Goal: Find specific page/section: Find specific page/section

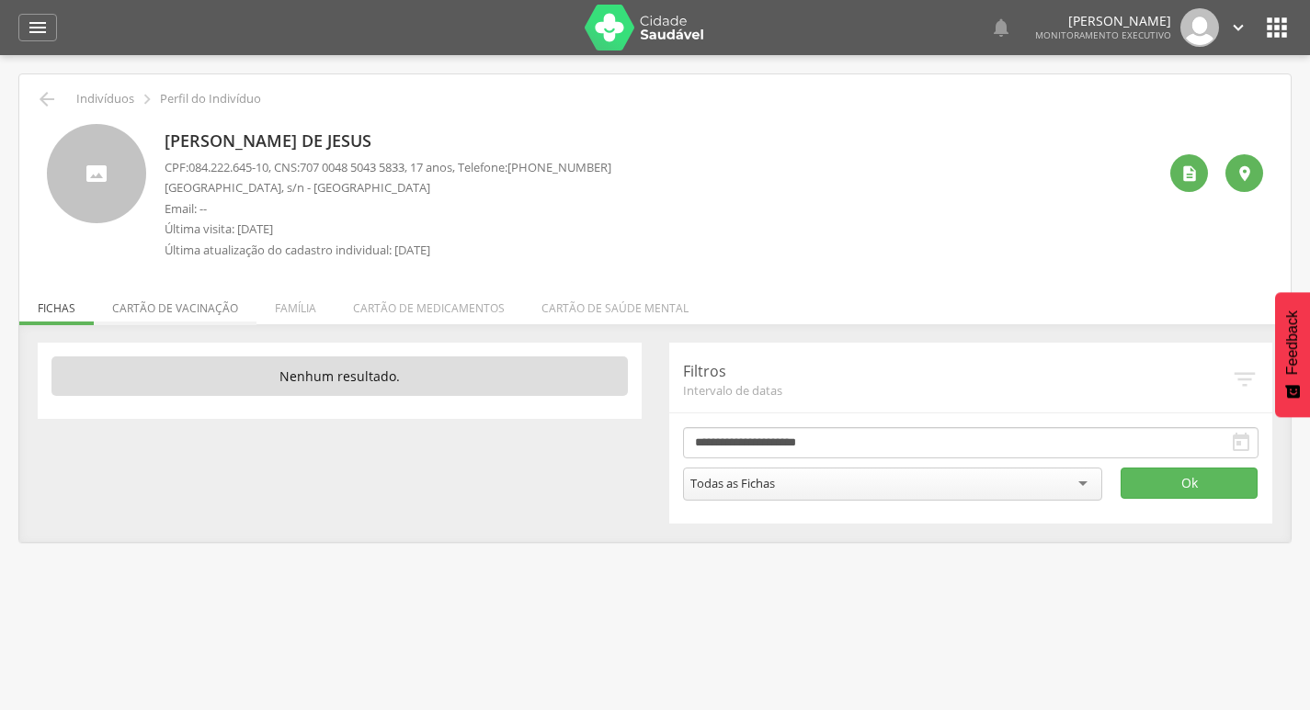
click at [224, 312] on li "Cartão de vacinação" at bounding box center [175, 303] width 163 height 43
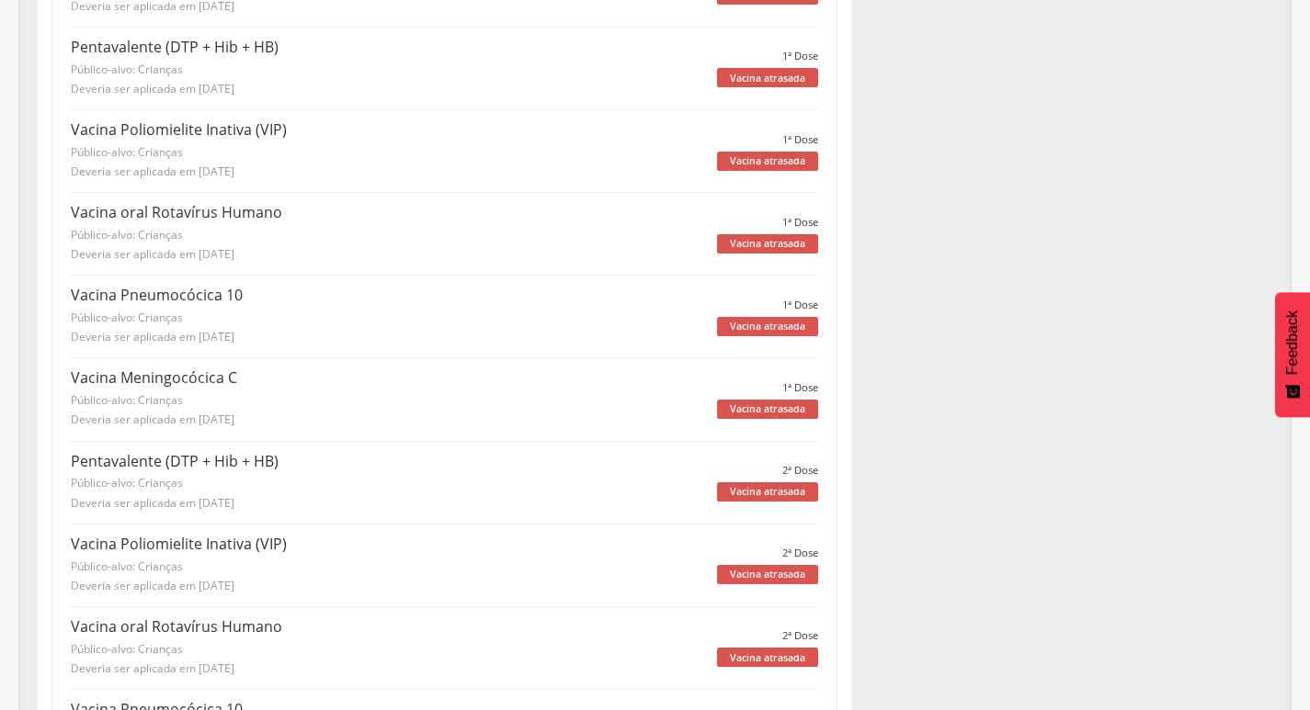
scroll to position [92, 0]
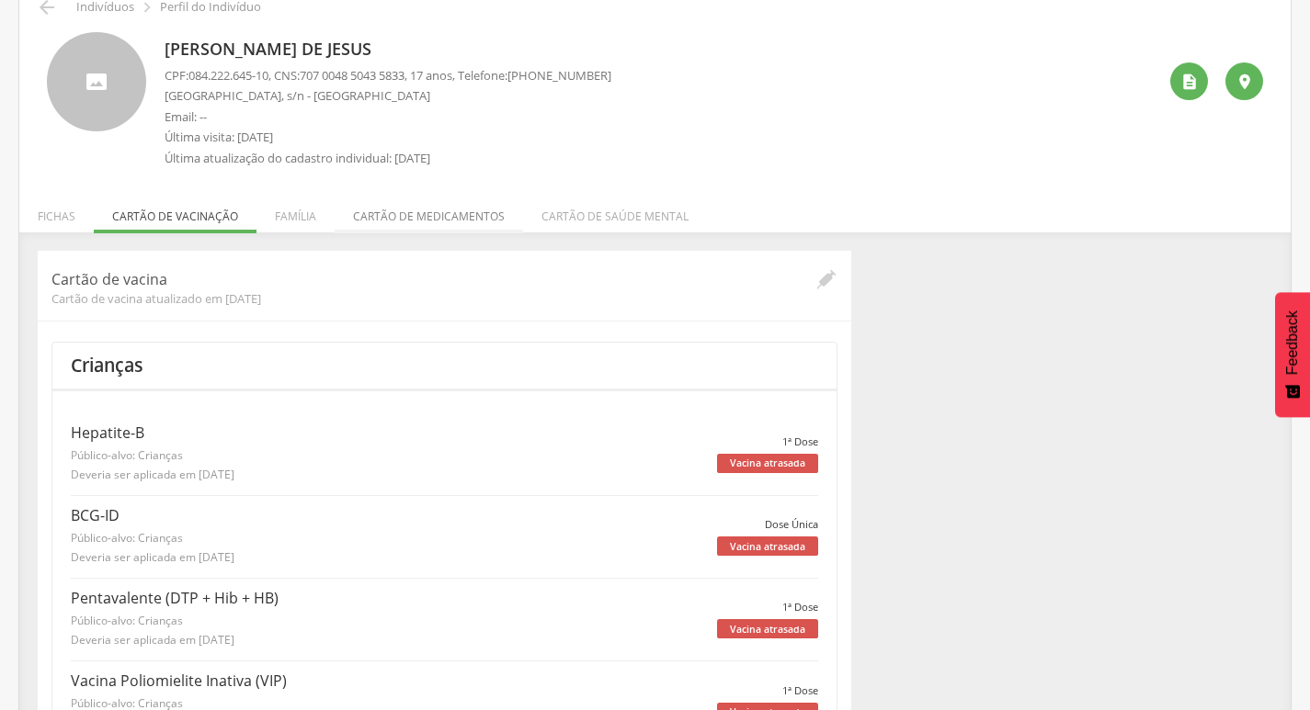
click at [400, 214] on li "Cartão de medicamentos" at bounding box center [429, 211] width 188 height 43
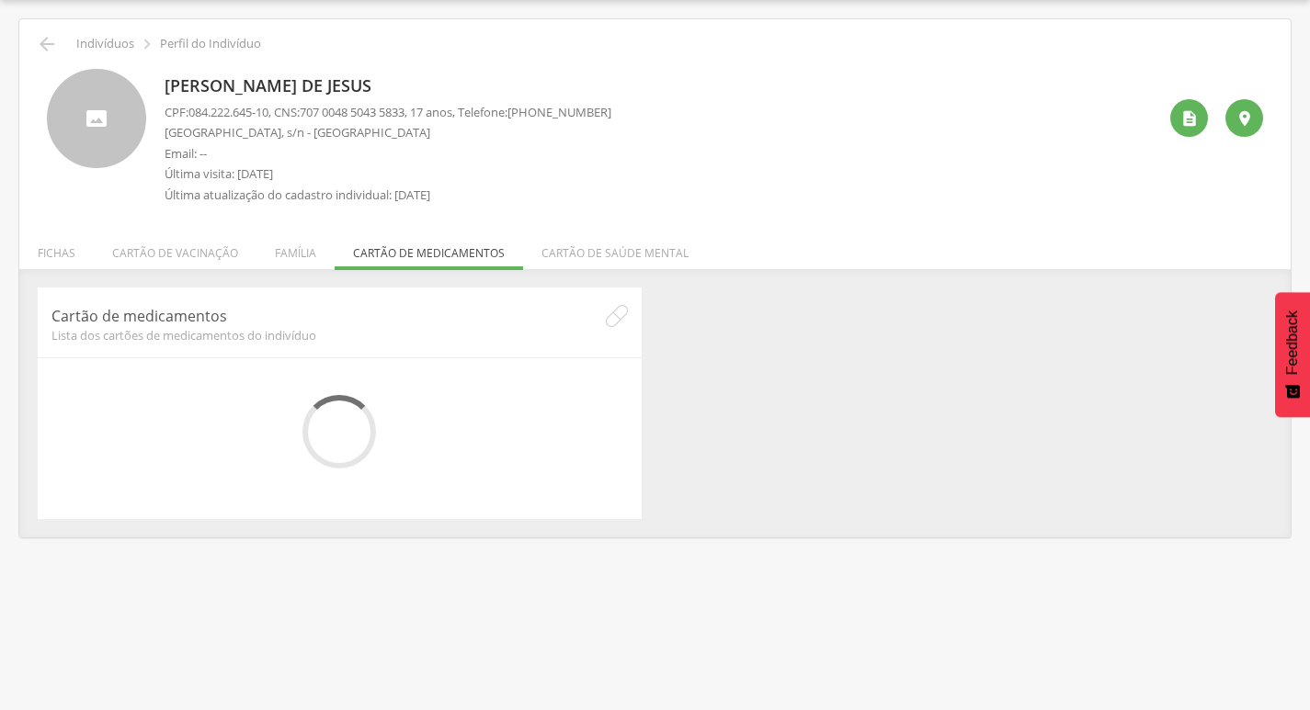
scroll to position [55, 0]
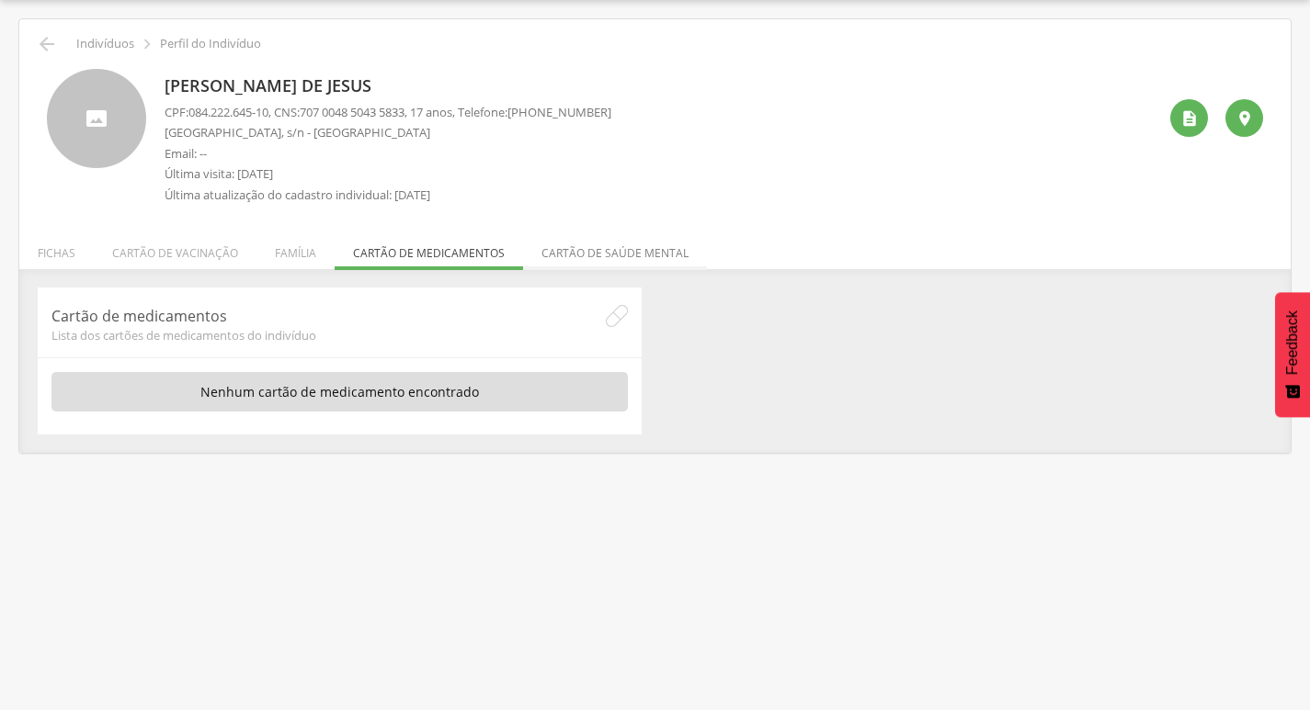
click at [573, 253] on li "Cartão de saúde mental" at bounding box center [615, 248] width 184 height 43
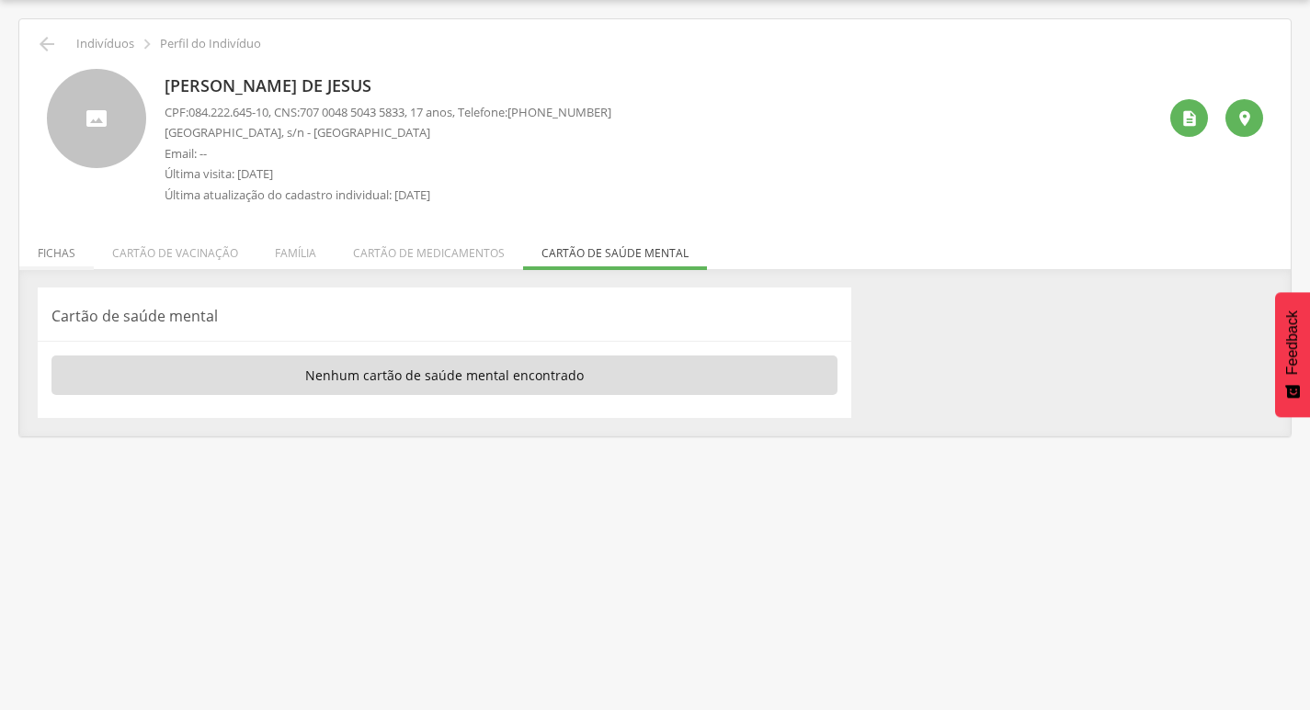
click at [59, 252] on li "Fichas" at bounding box center [56, 248] width 74 height 43
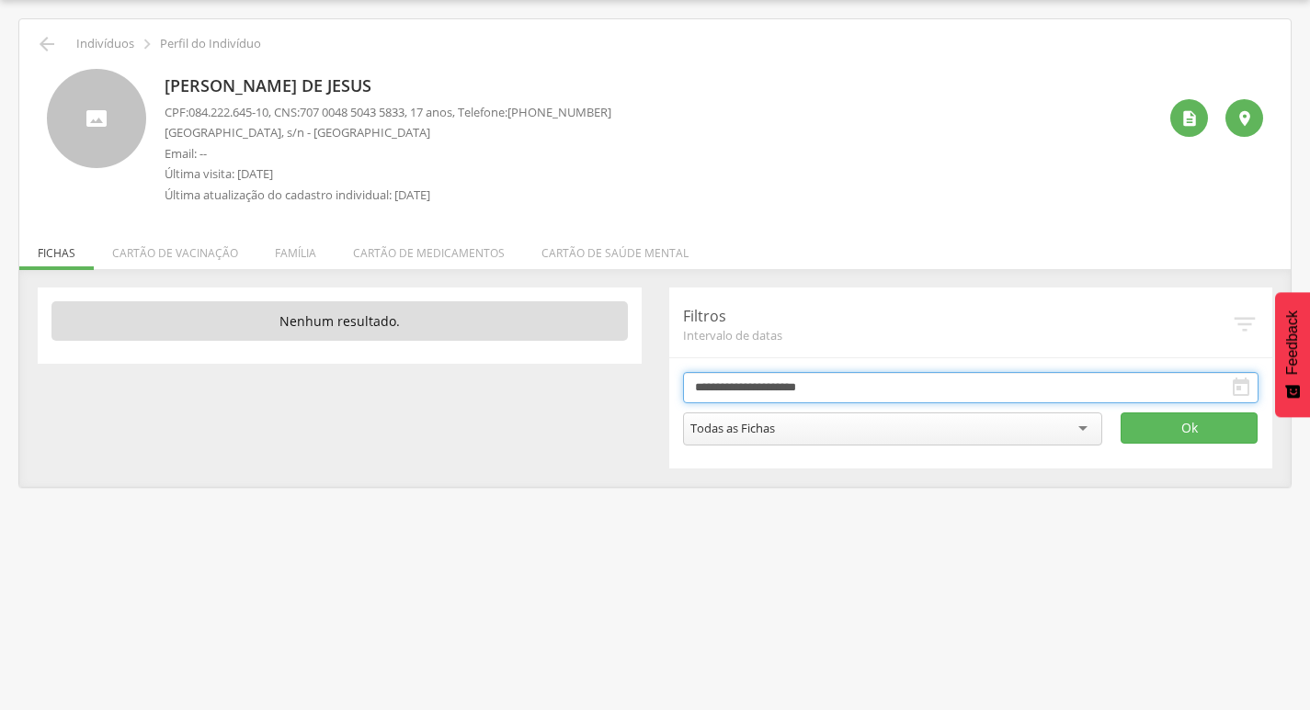
click at [799, 398] on input "**********" at bounding box center [971, 387] width 576 height 31
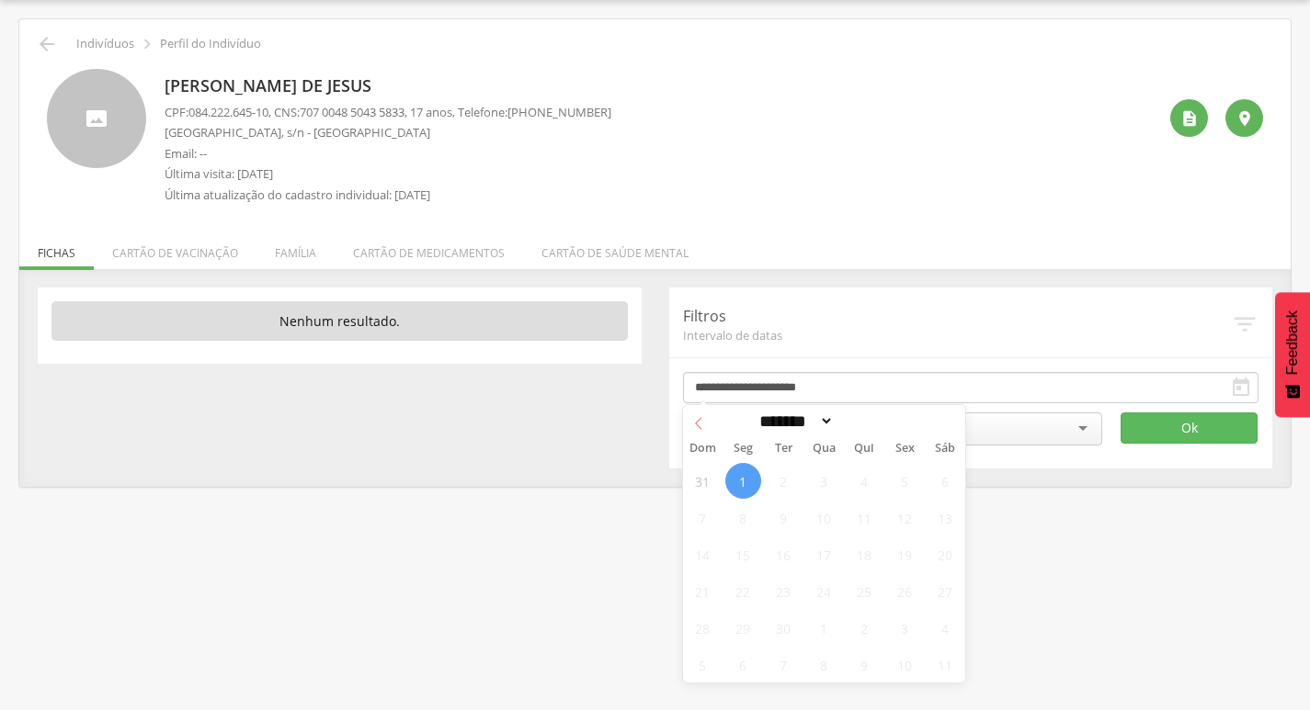
click at [699, 432] on span at bounding box center [698, 420] width 31 height 31
select select "*"
click at [709, 663] on span "31" at bounding box center [703, 665] width 36 height 36
type input "**********"
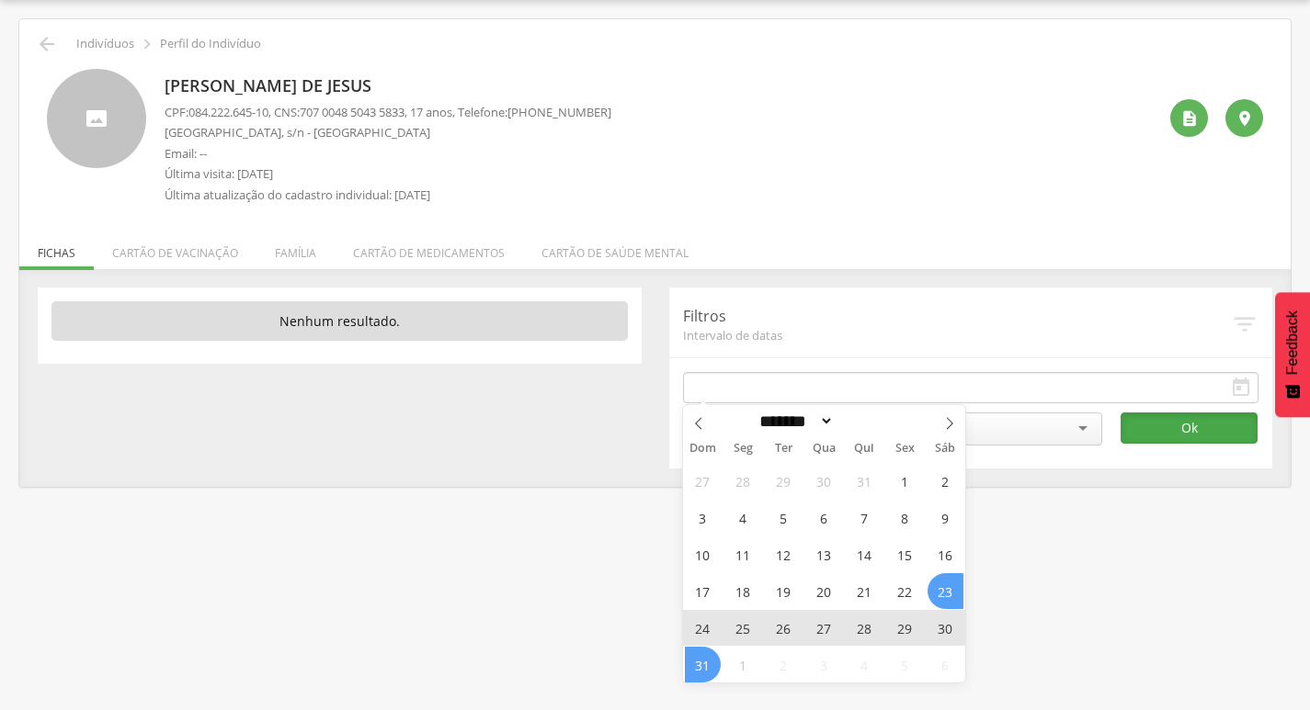
click at [1196, 437] on button "Ok" at bounding box center [1188, 428] width 137 height 31
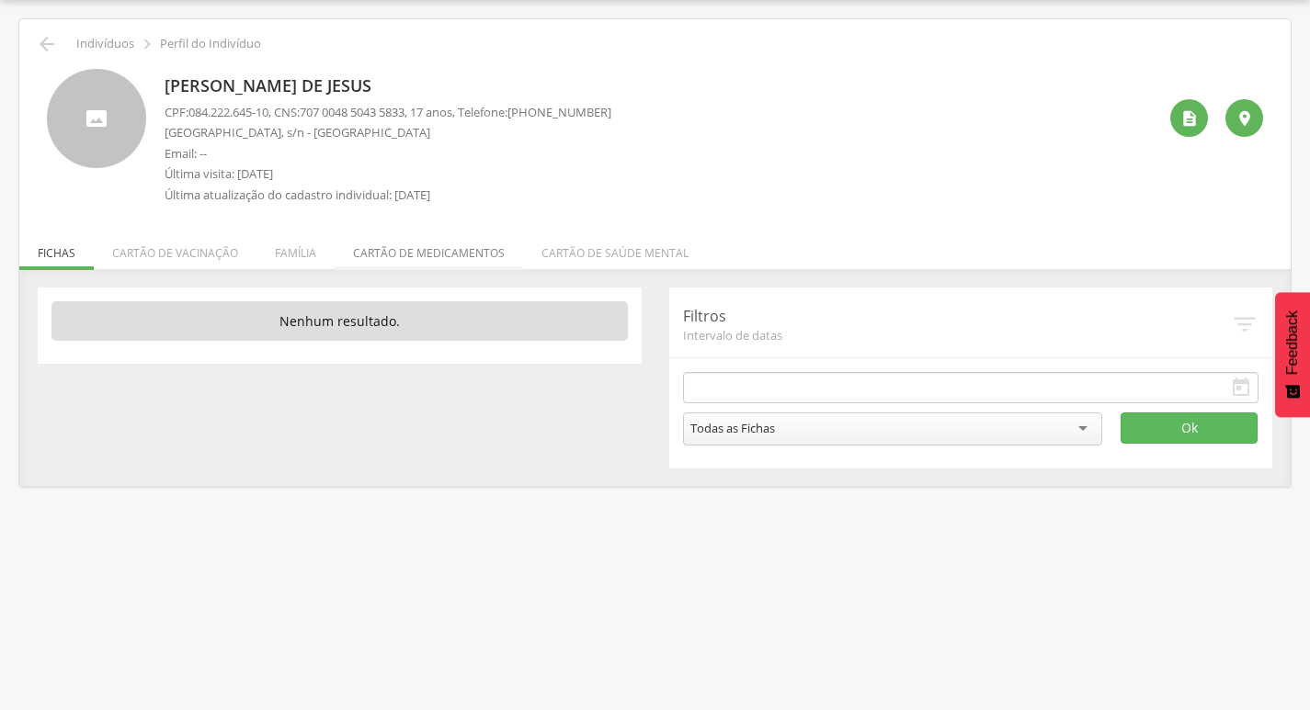
click at [373, 245] on li "Cartão de medicamentos" at bounding box center [429, 248] width 188 height 43
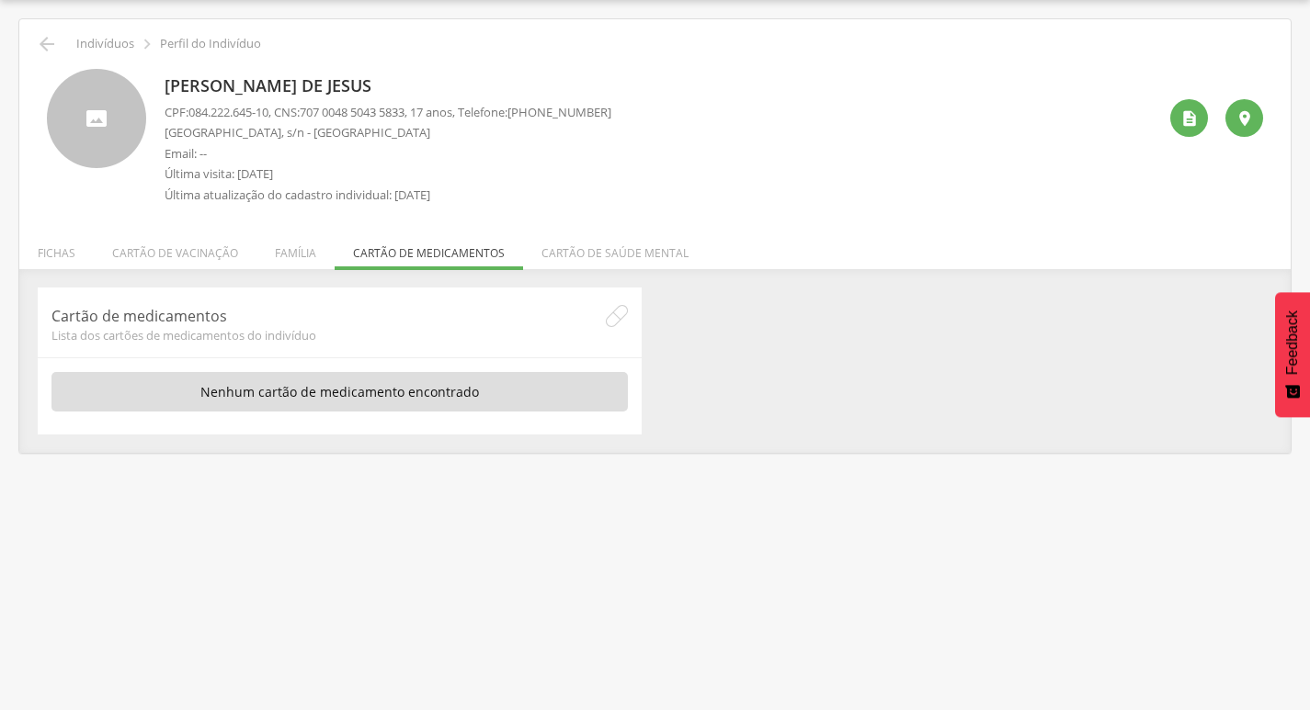
drag, startPoint x: 612, startPoint y: 252, endPoint x: 564, endPoint y: 251, distance: 47.8
click at [614, 252] on li "Cartão de saúde mental" at bounding box center [615, 248] width 184 height 43
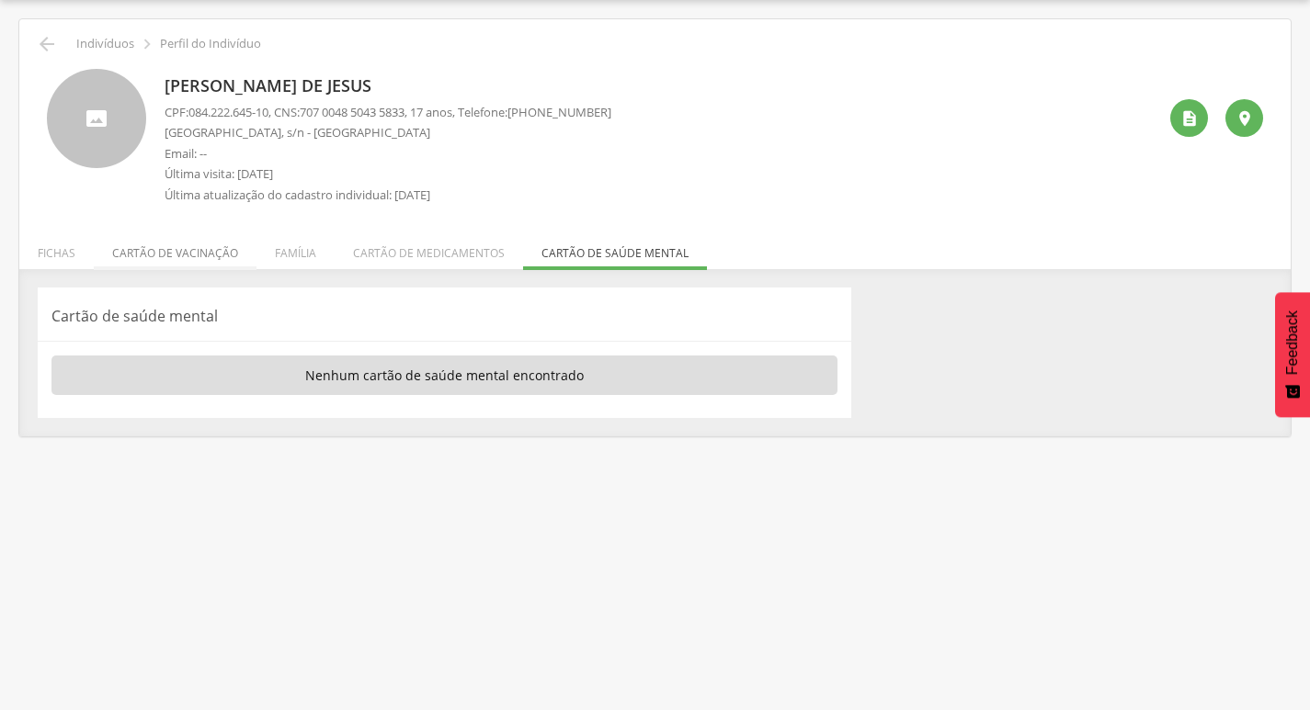
click at [205, 238] on li "Cartão de vacinação" at bounding box center [175, 248] width 163 height 43
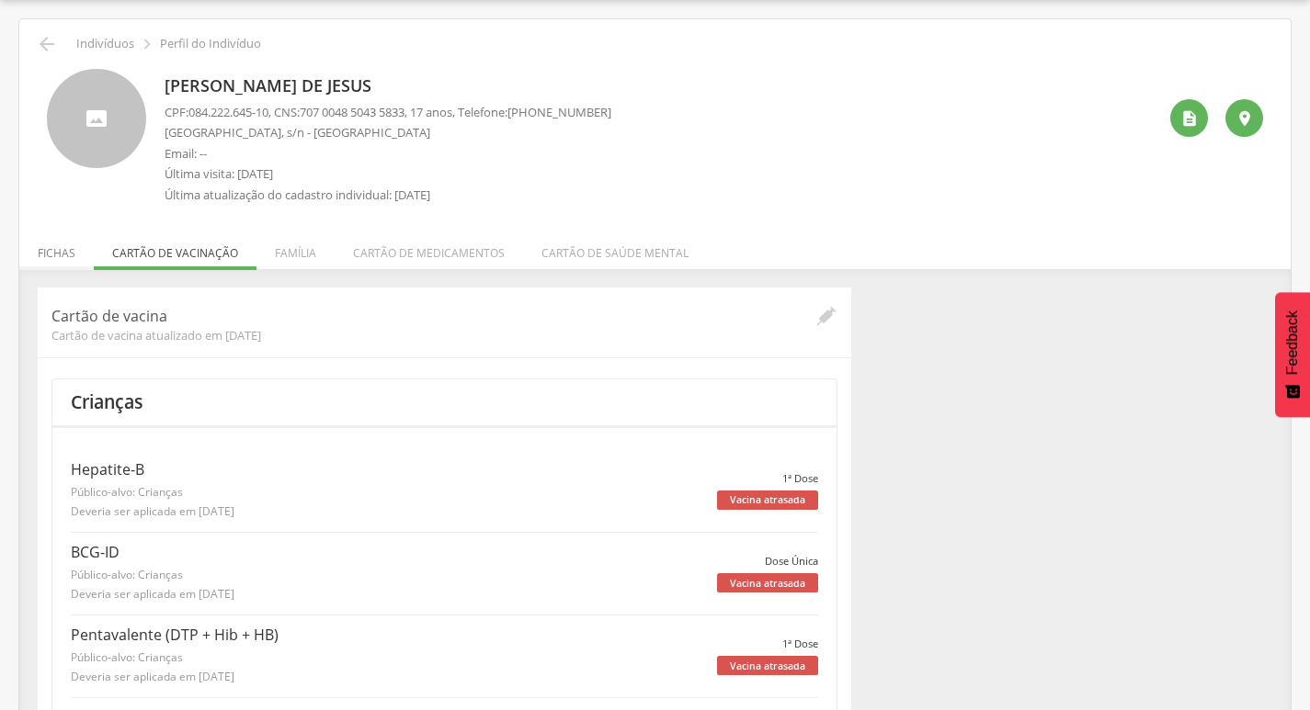
click at [84, 247] on li "Fichas" at bounding box center [56, 248] width 74 height 43
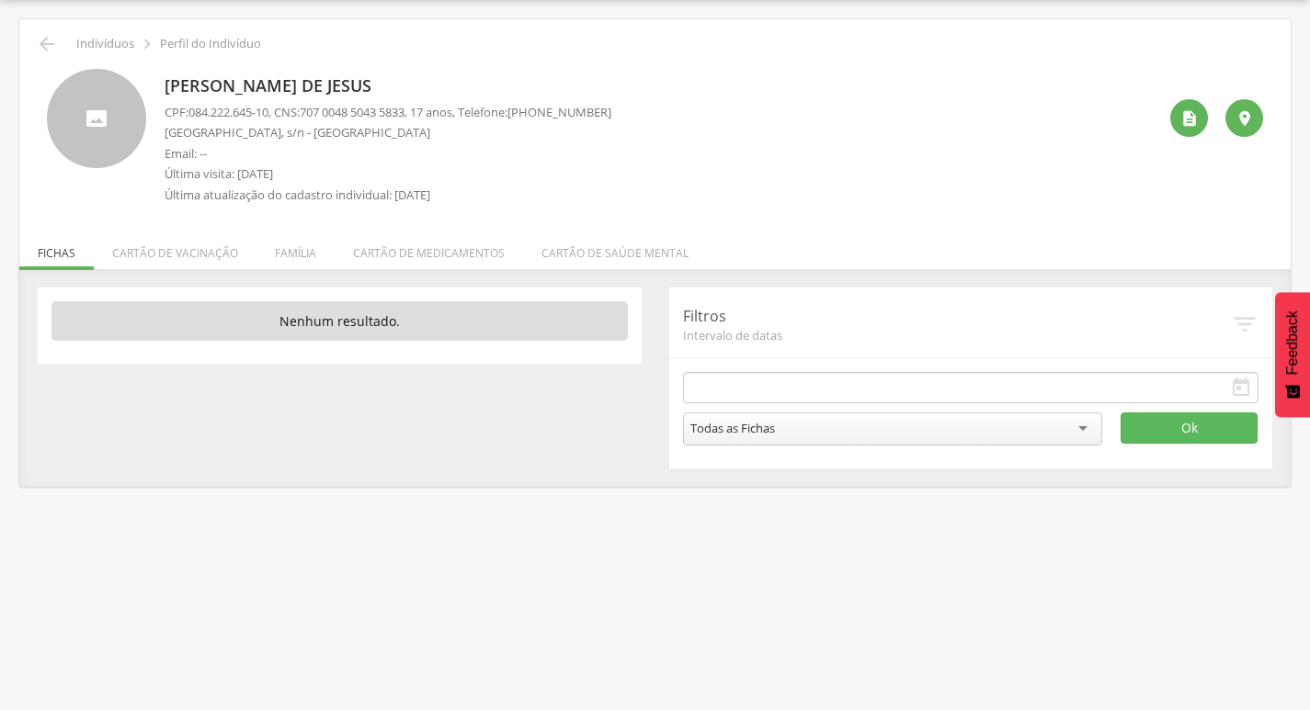
click at [827, 429] on div "Todas as Fichas" at bounding box center [893, 429] width 420 height 33
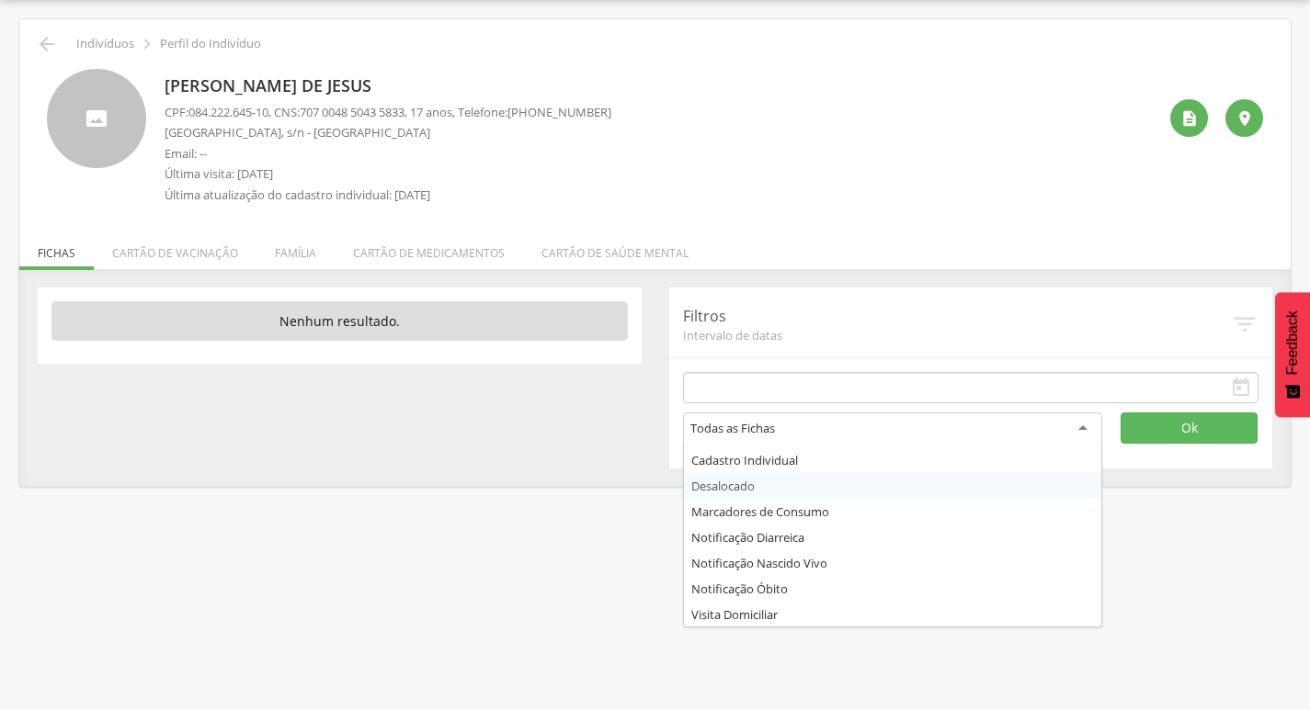
scroll to position [99, 0]
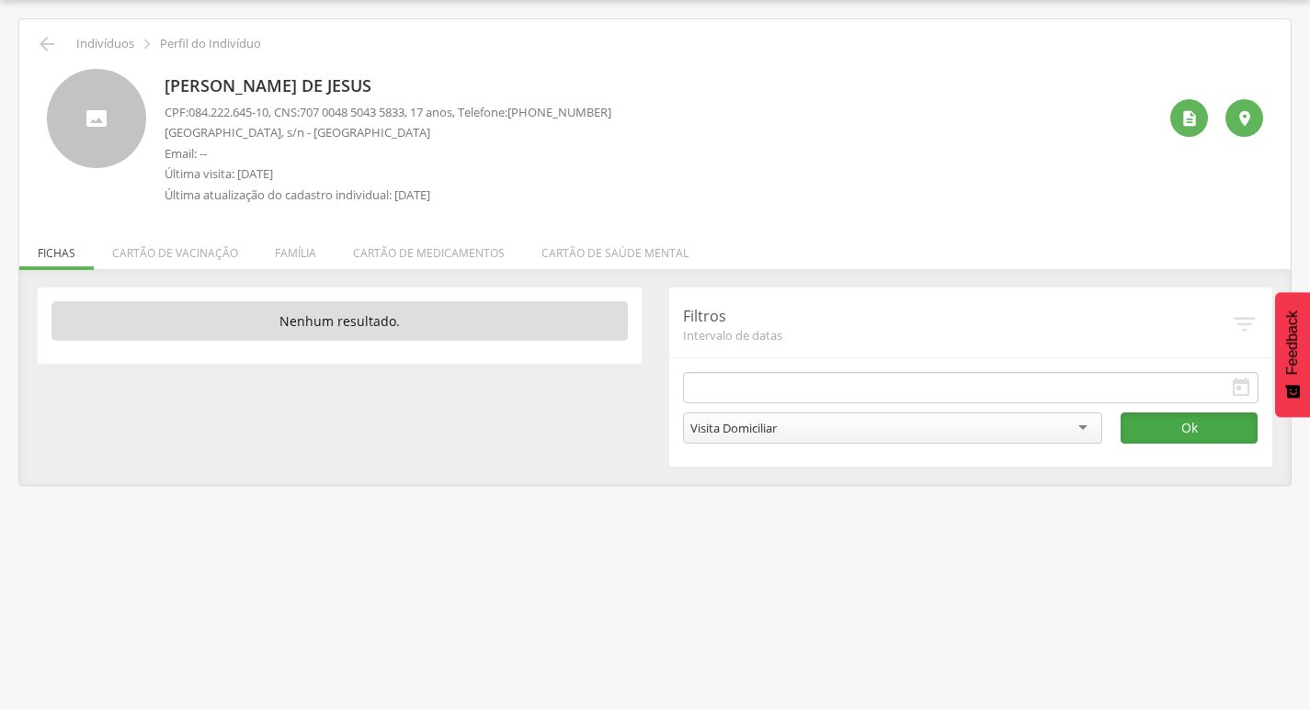
click at [1136, 426] on button "Ok" at bounding box center [1188, 428] width 137 height 31
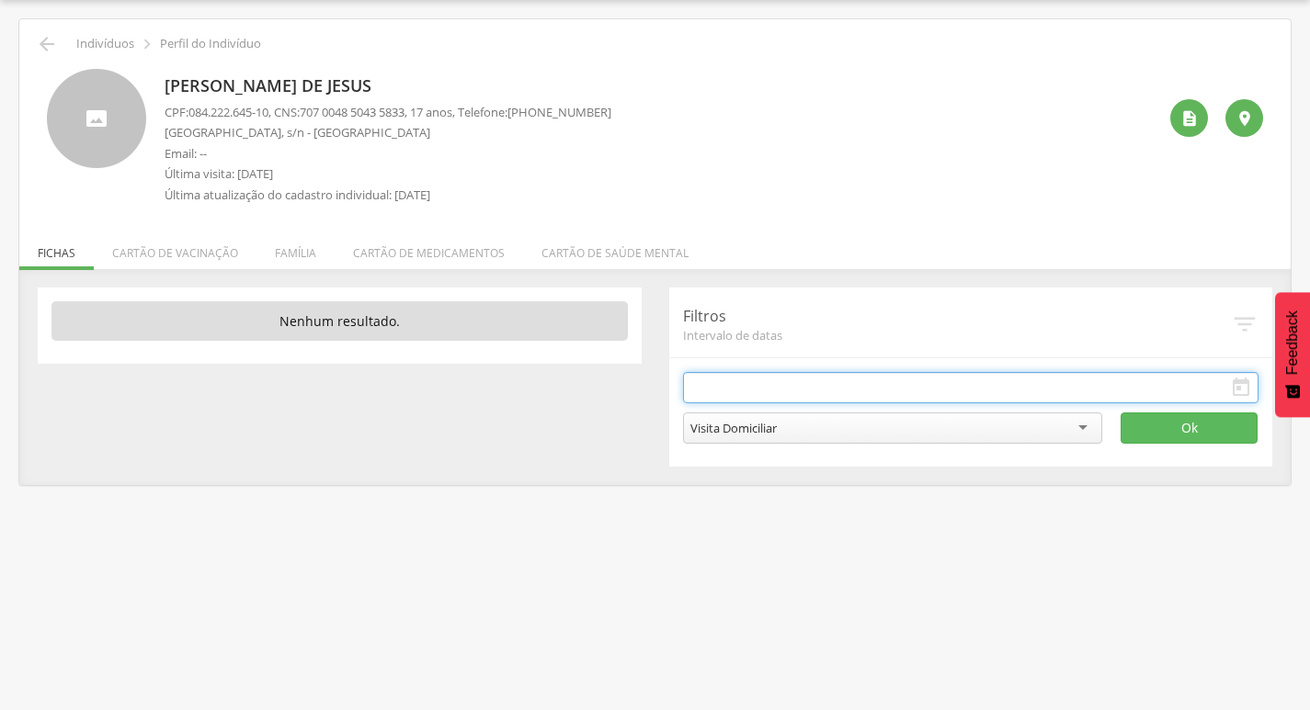
click at [937, 379] on input "text" at bounding box center [971, 387] width 576 height 31
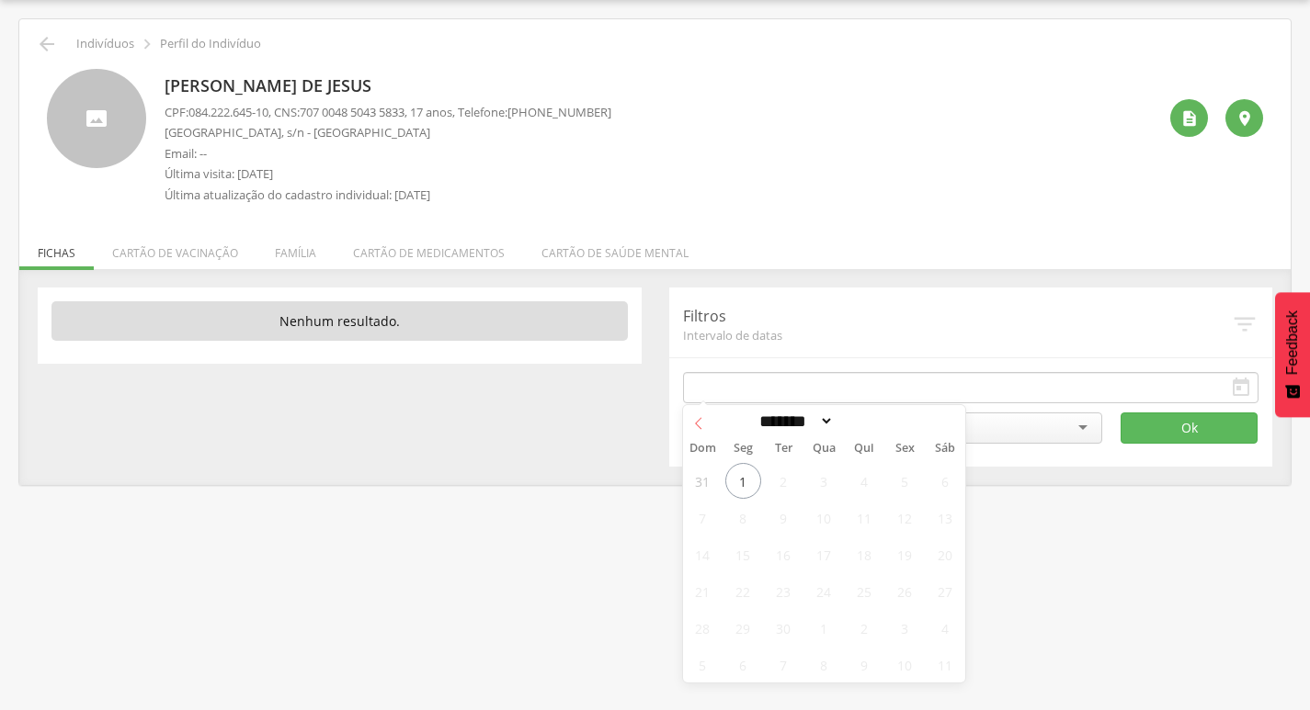
click at [693, 425] on icon at bounding box center [698, 423] width 13 height 13
select select "*"
click at [706, 665] on span "31" at bounding box center [703, 665] width 36 height 36
type input "**********"
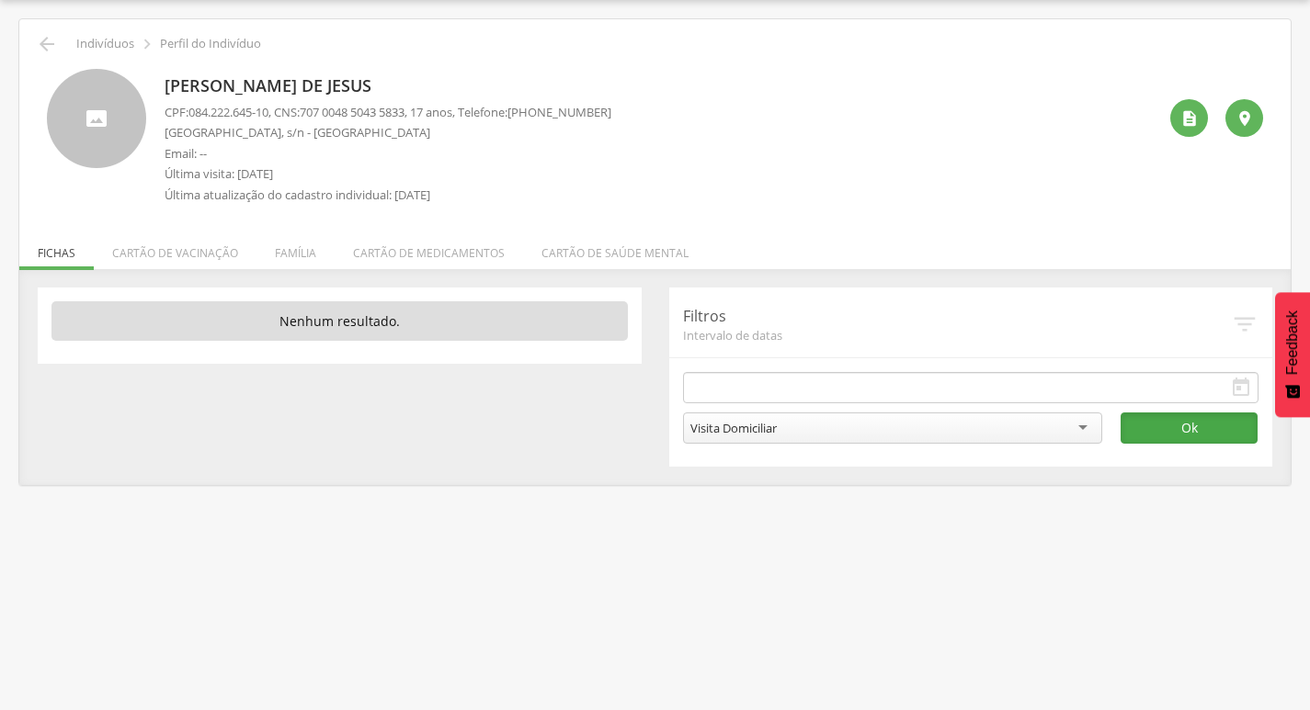
click at [1183, 424] on button "Ok" at bounding box center [1188, 428] width 137 height 31
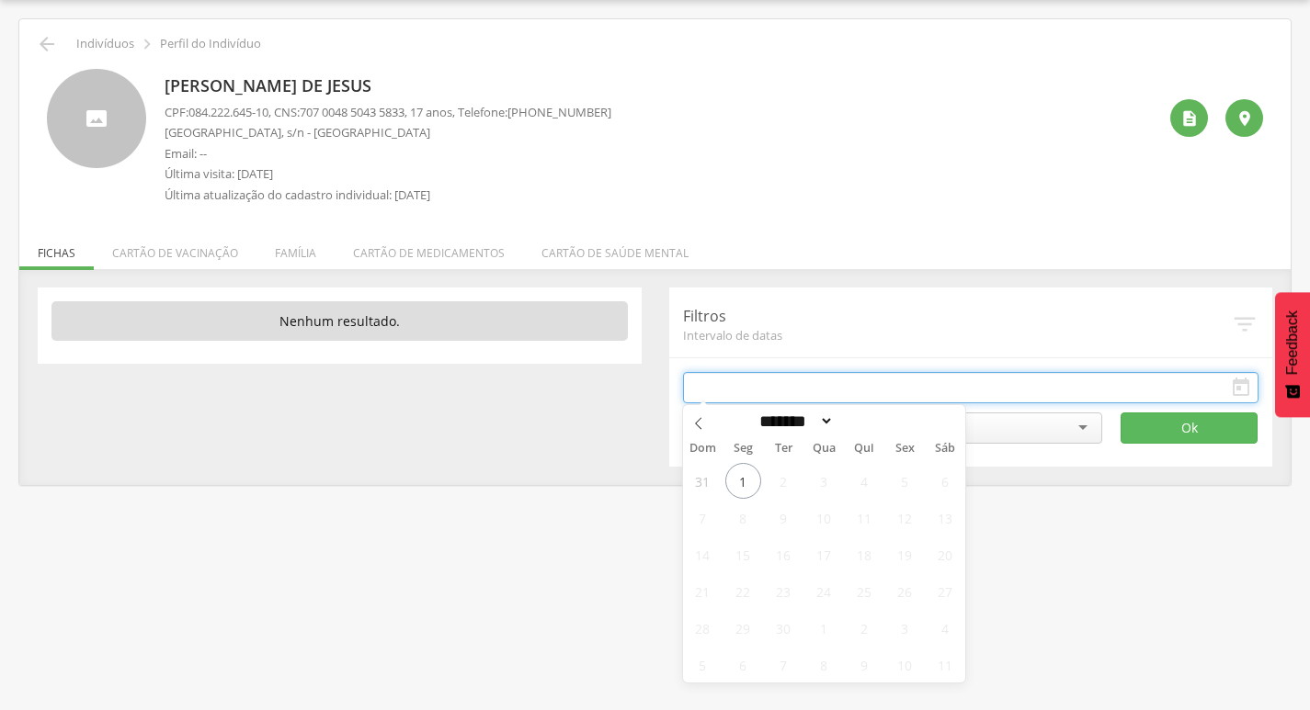
click at [781, 383] on input "text" at bounding box center [971, 387] width 576 height 31
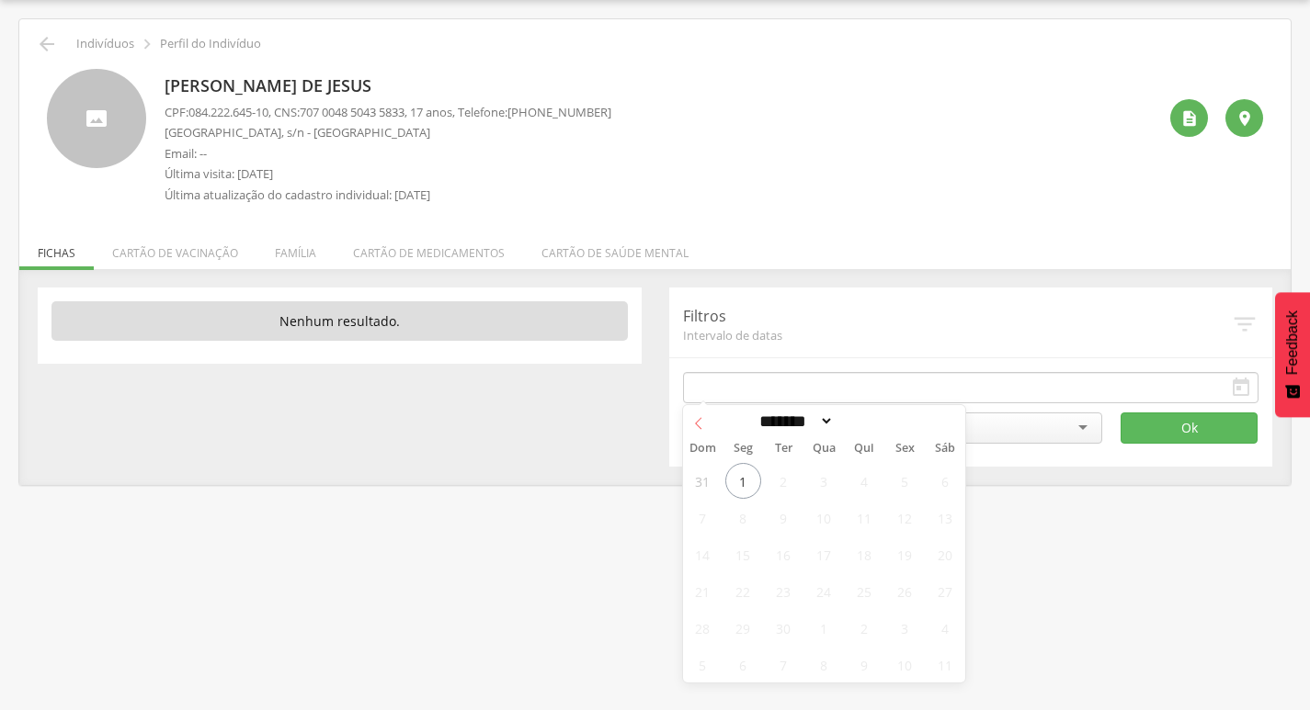
click at [702, 429] on icon at bounding box center [698, 423] width 13 height 13
select select "*"
click at [908, 485] on span "1" at bounding box center [905, 481] width 36 height 36
type input "**********"
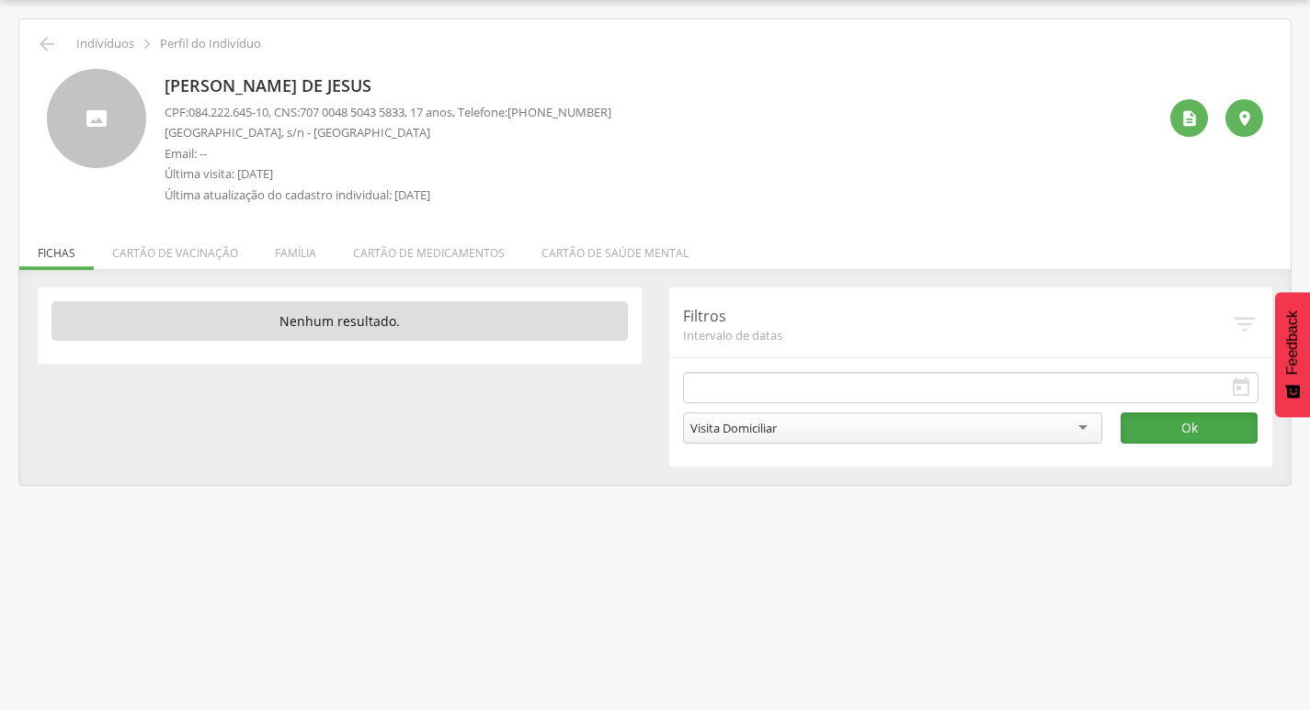
click at [1143, 424] on button "Ok" at bounding box center [1188, 428] width 137 height 31
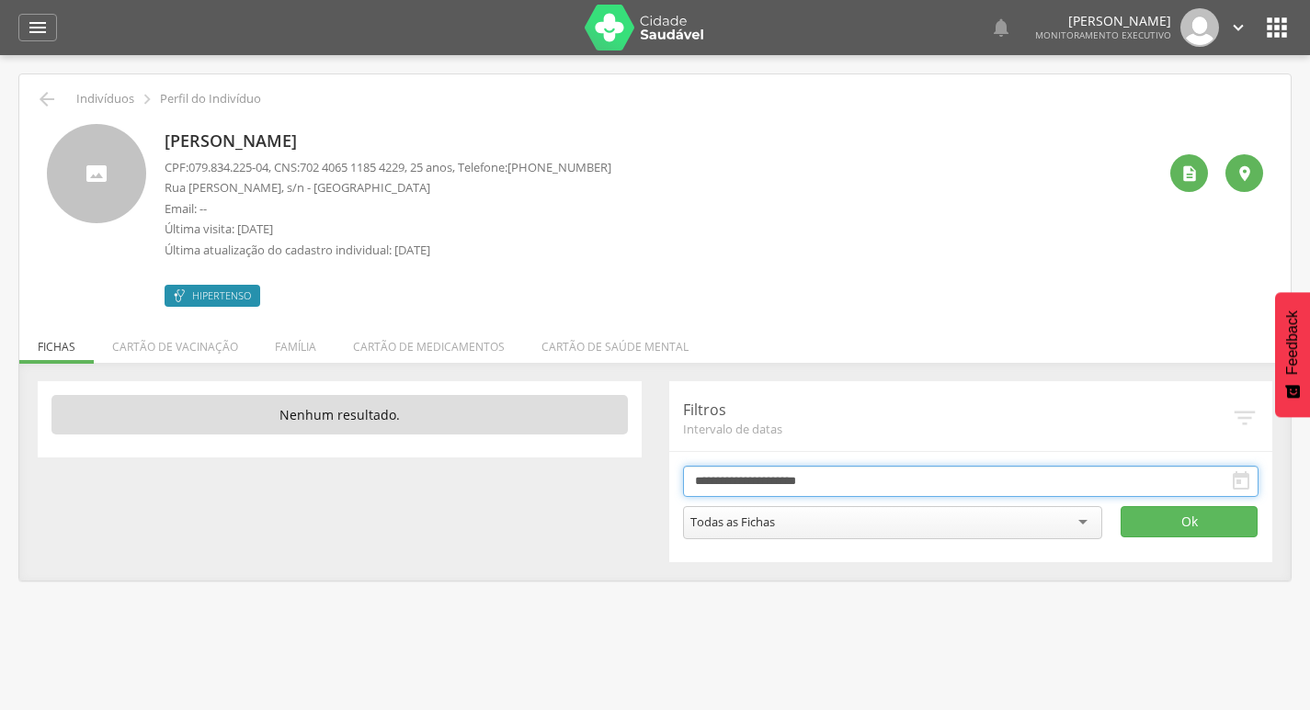
click at [773, 472] on input "**********" at bounding box center [971, 481] width 576 height 31
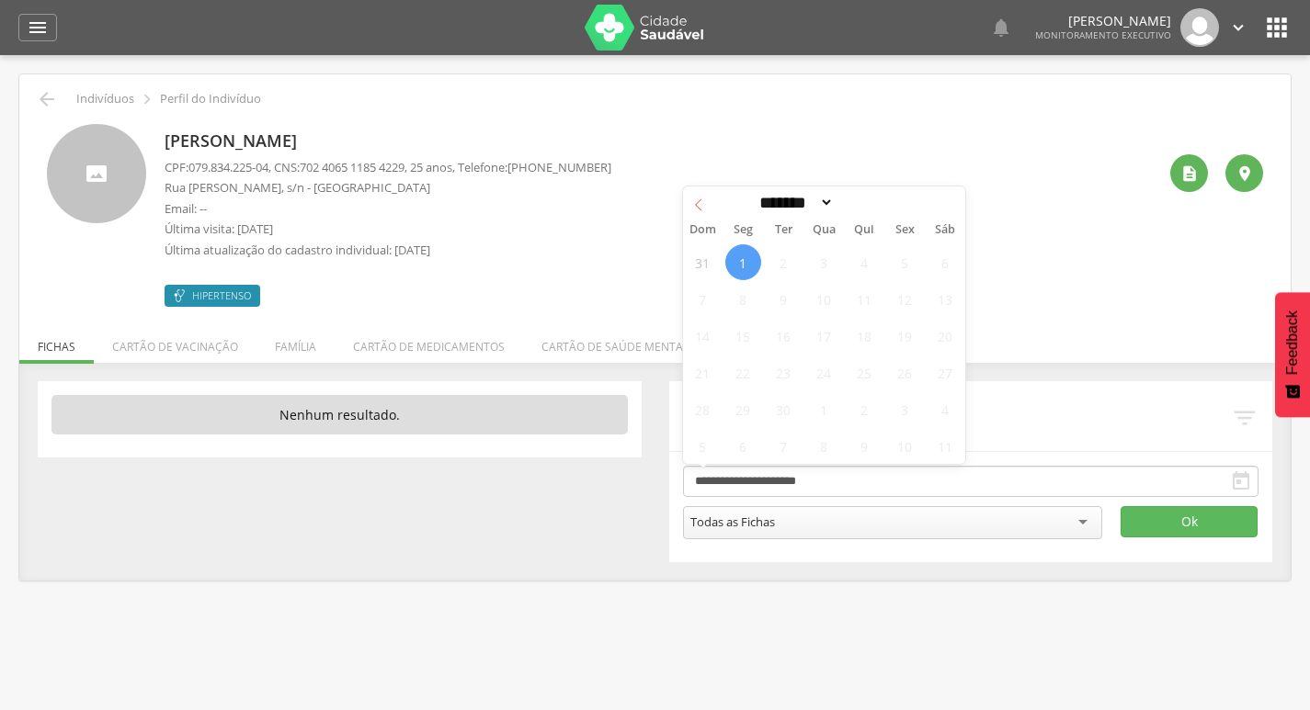
click at [708, 210] on span at bounding box center [698, 202] width 31 height 31
select select "*"
click at [705, 447] on span "31" at bounding box center [703, 446] width 36 height 36
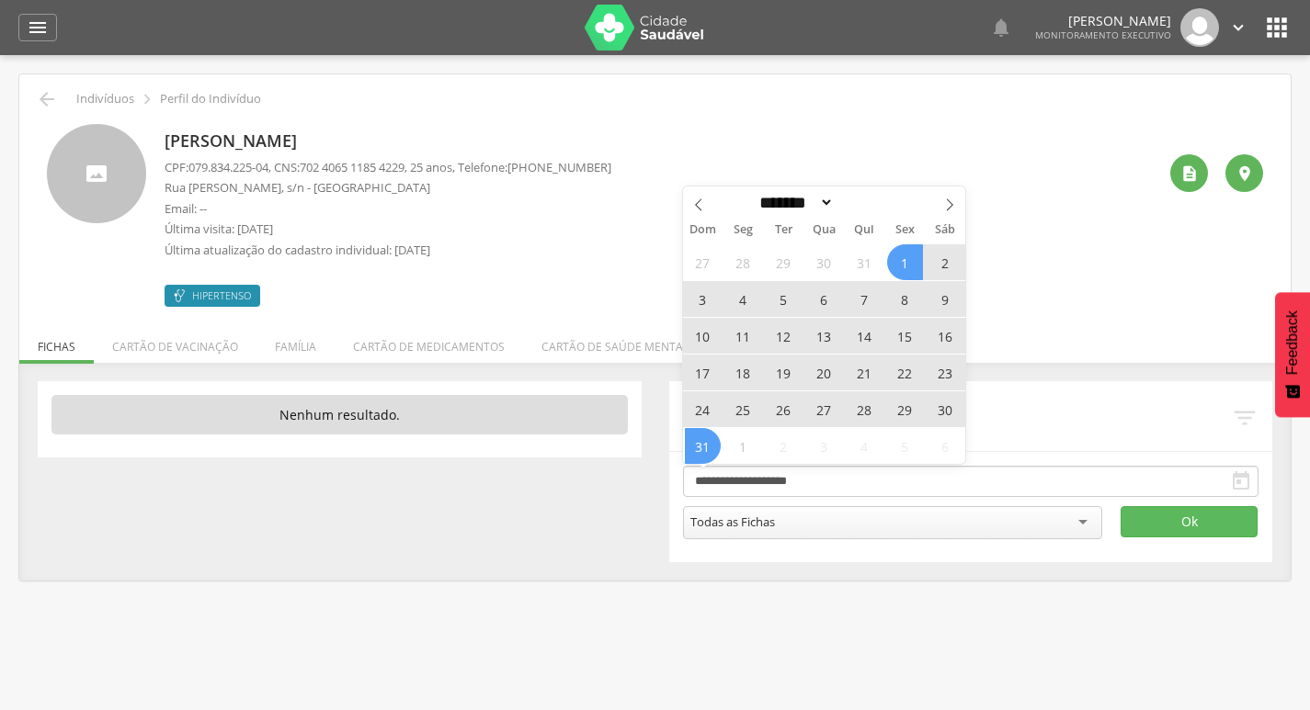
click at [910, 267] on span "1" at bounding box center [905, 262] width 36 height 36
type input "**********"
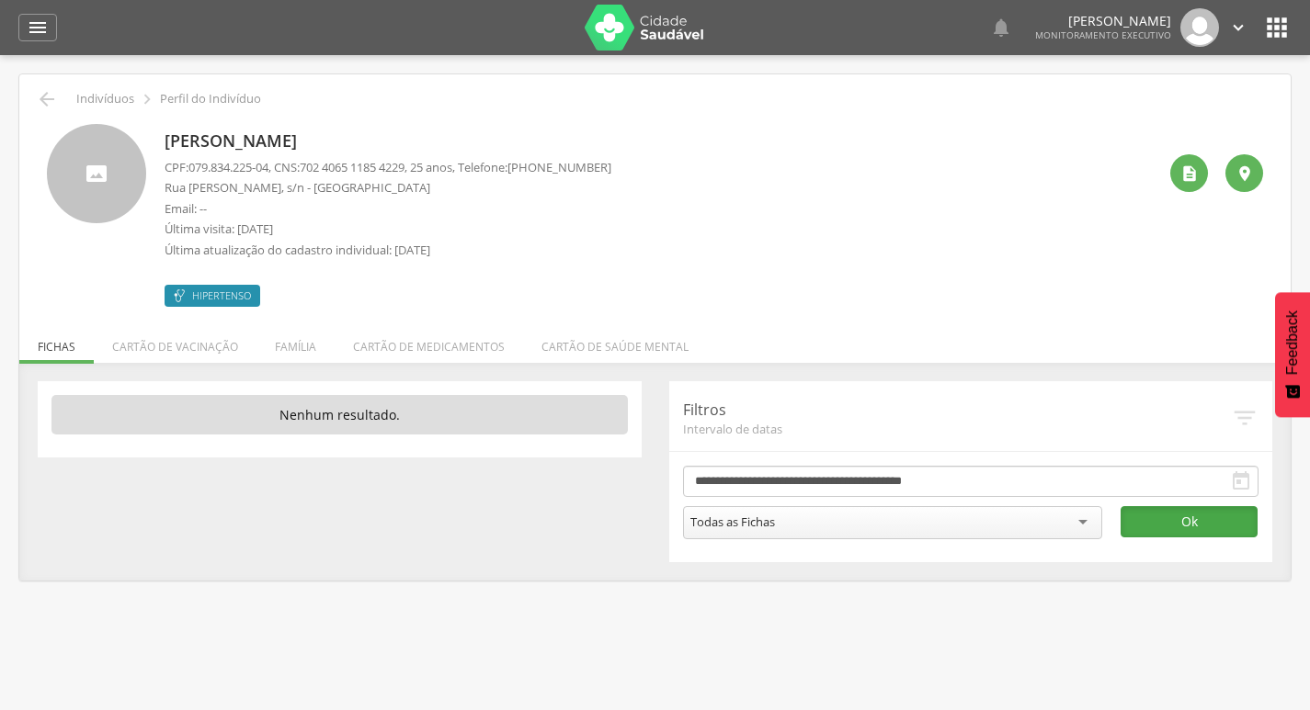
click at [1232, 526] on button "Ok" at bounding box center [1188, 521] width 137 height 31
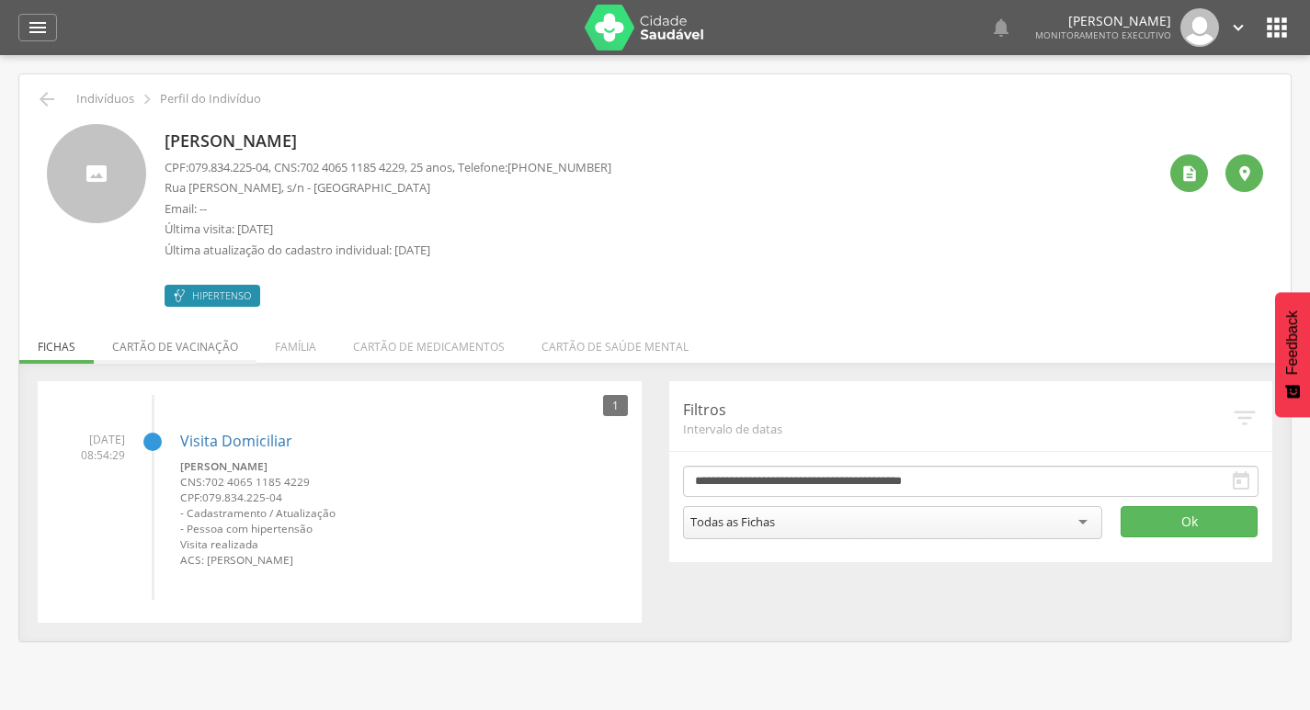
click at [203, 341] on li "Cartão de vacinação" at bounding box center [175, 342] width 163 height 43
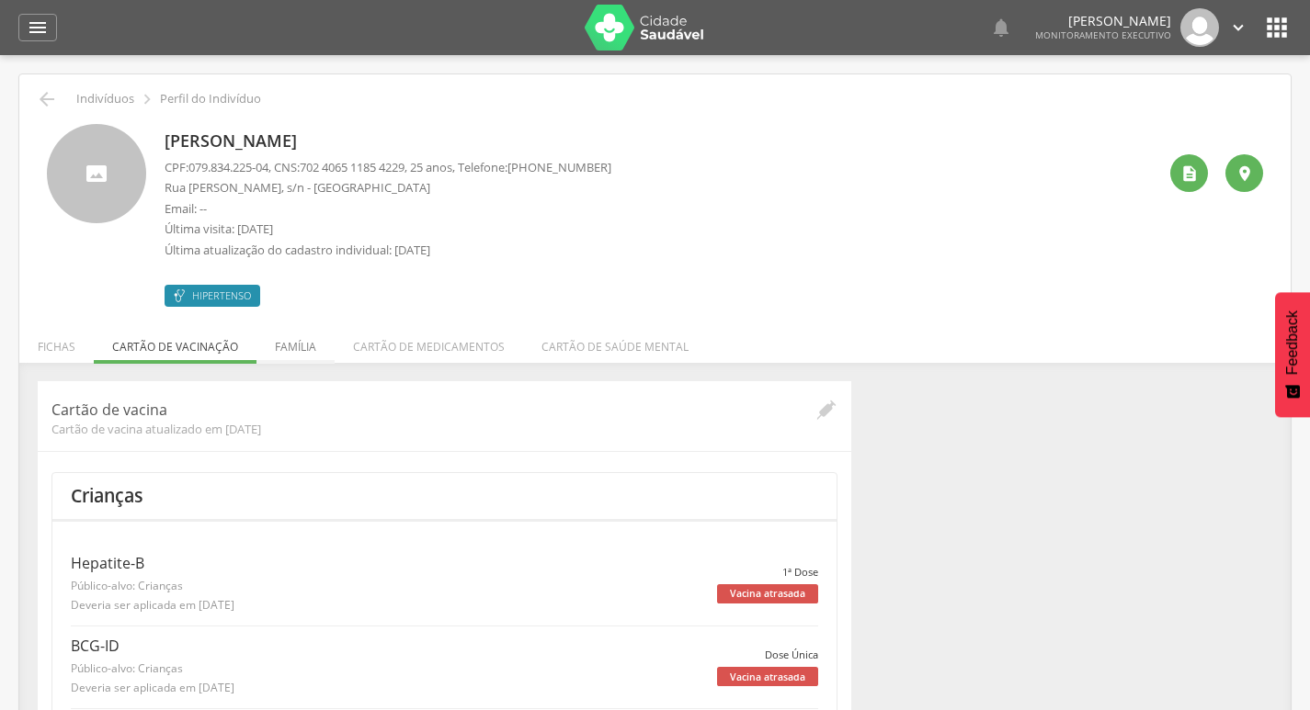
click at [305, 339] on li "Família" at bounding box center [295, 342] width 78 height 43
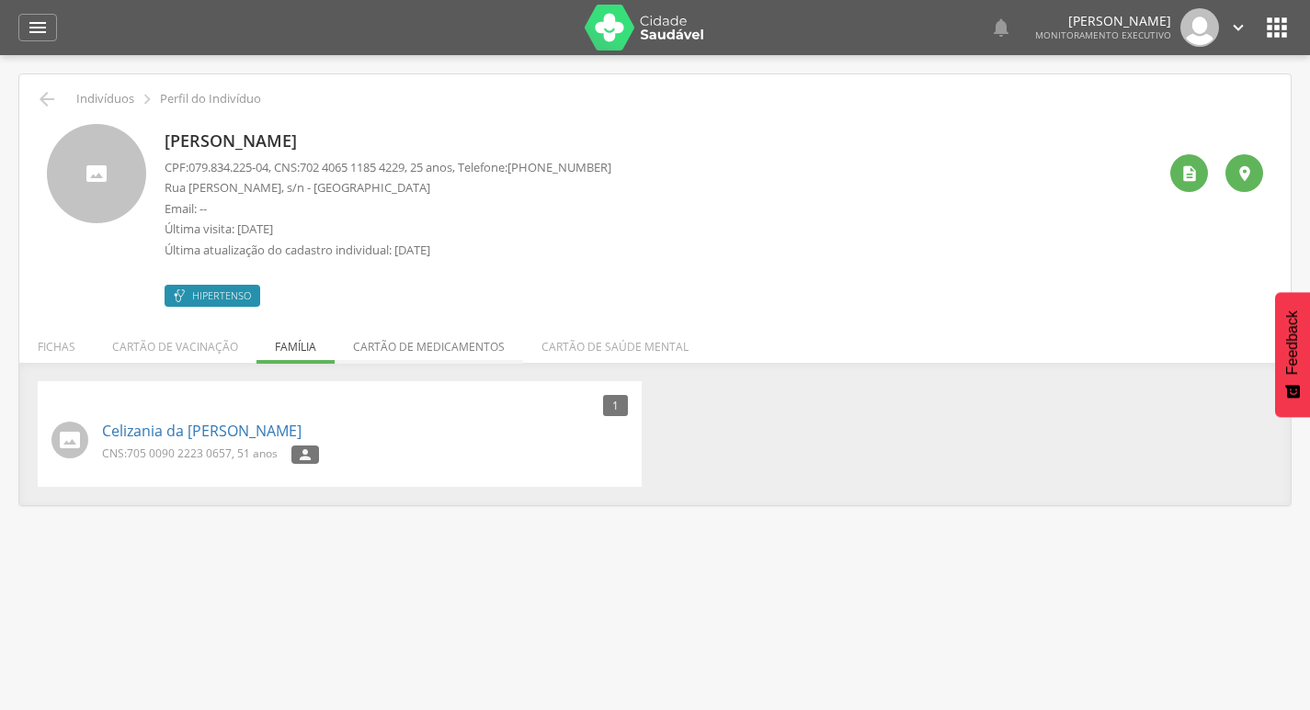
click at [436, 349] on li "Cartão de medicamentos" at bounding box center [429, 342] width 188 height 43
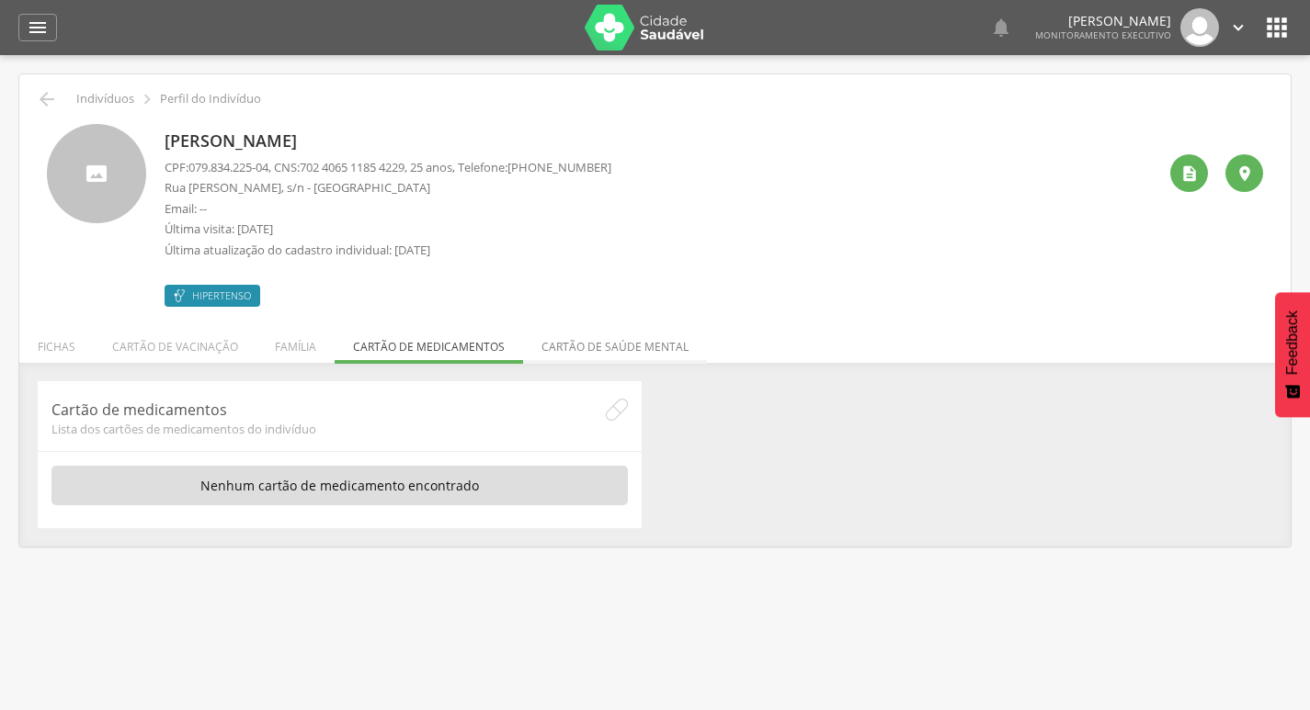
click at [597, 346] on li "Cartão de saúde mental" at bounding box center [615, 342] width 184 height 43
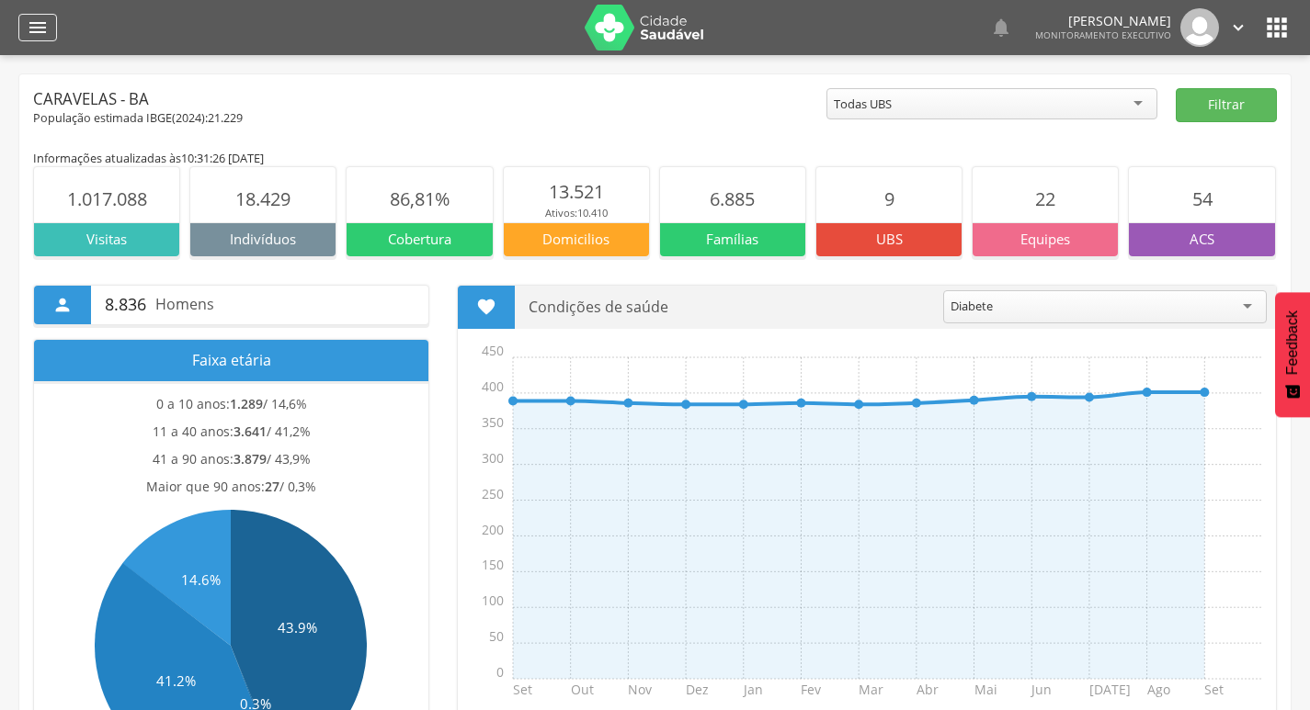
click at [35, 26] on icon "" at bounding box center [38, 28] width 22 height 22
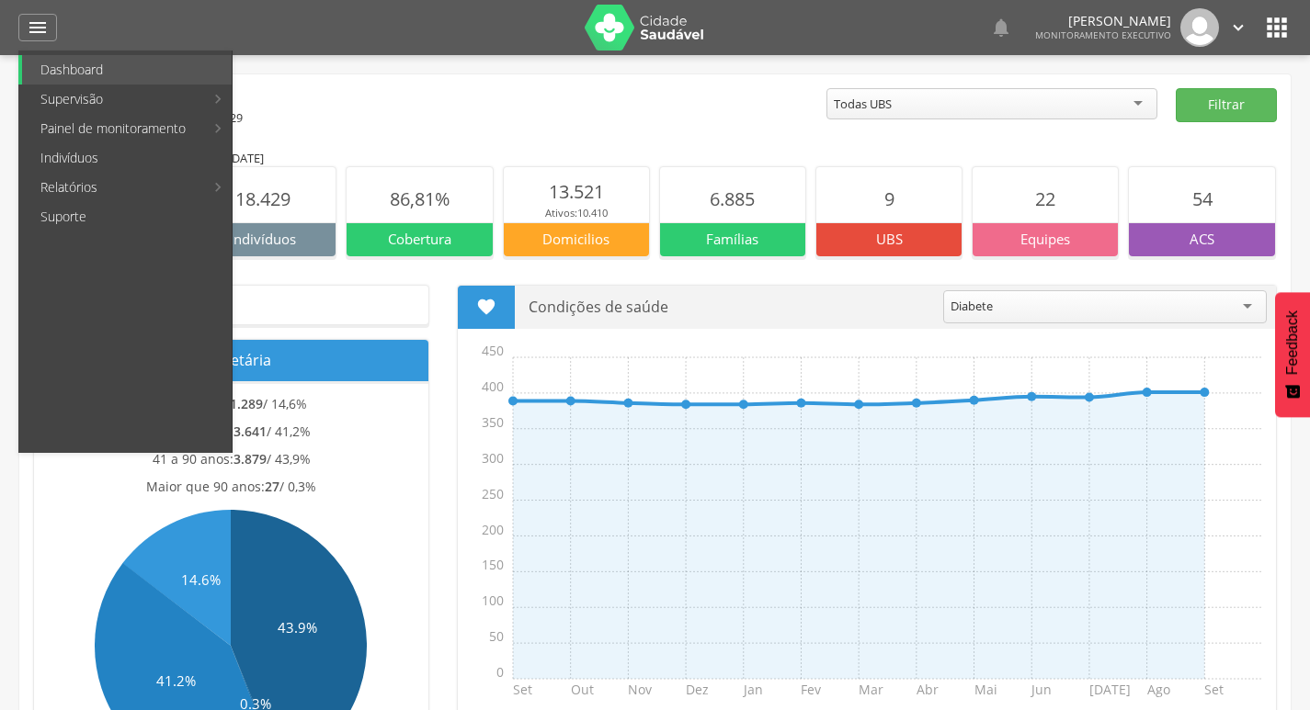
click at [566, 95] on div "Caravelas - BA" at bounding box center [429, 99] width 793 height 22
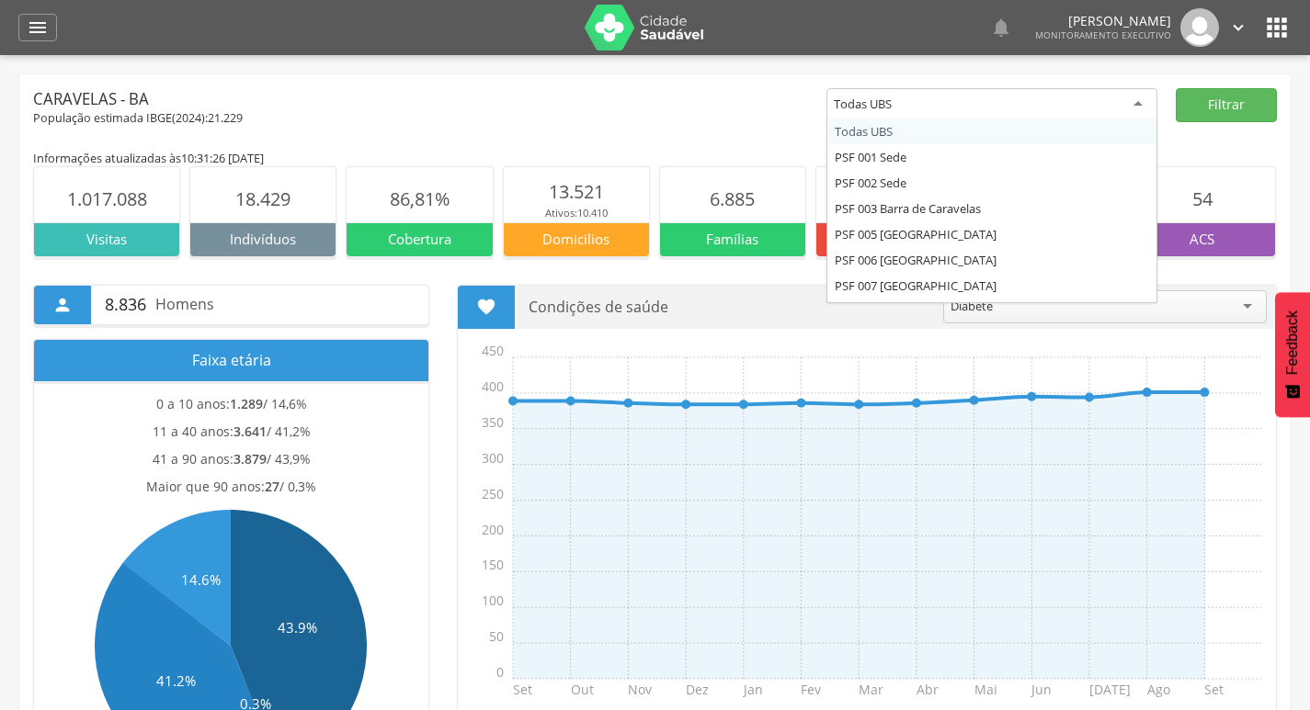
drag, startPoint x: 986, startPoint y: 110, endPoint x: 729, endPoint y: 110, distance: 257.3
click at [729, 110] on div "Caravelas - BA População estimada IBGE( 2024 ): 21.229 ********* Todas UBS Toda…" at bounding box center [654, 107] width 1243 height 39
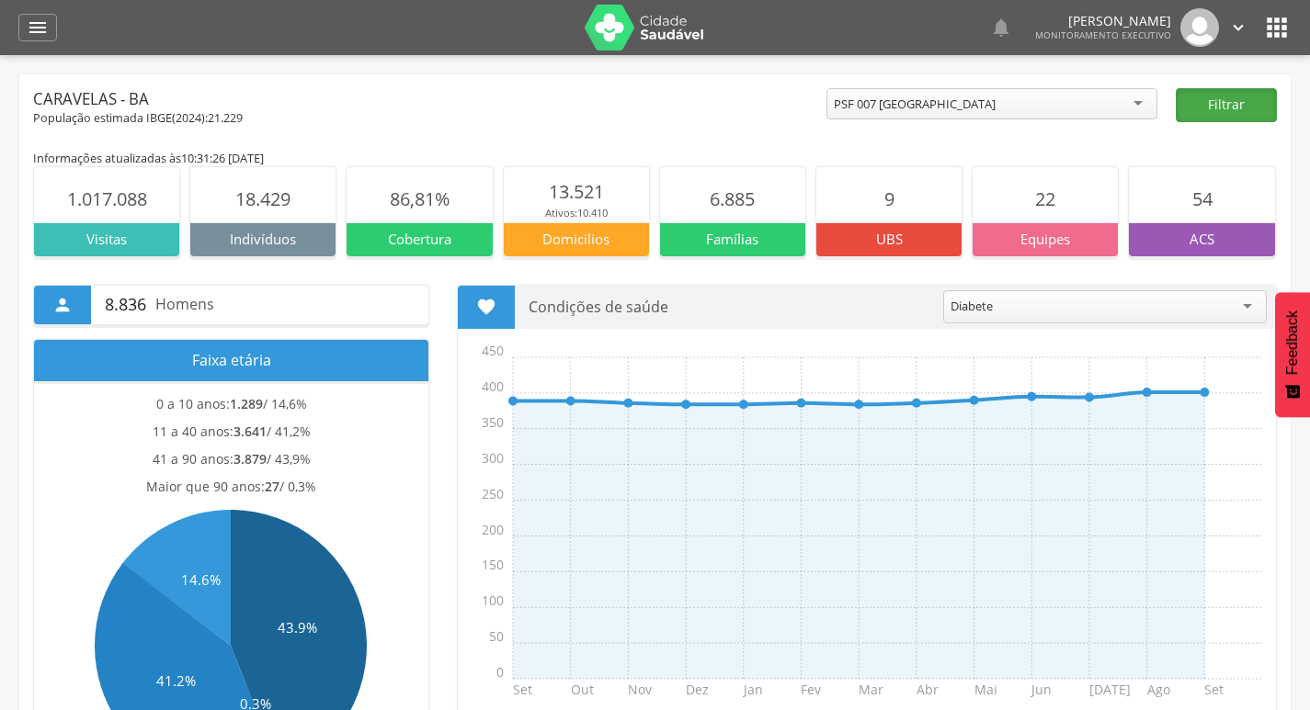
click at [1208, 99] on button "Filtrar" at bounding box center [1225, 105] width 101 height 34
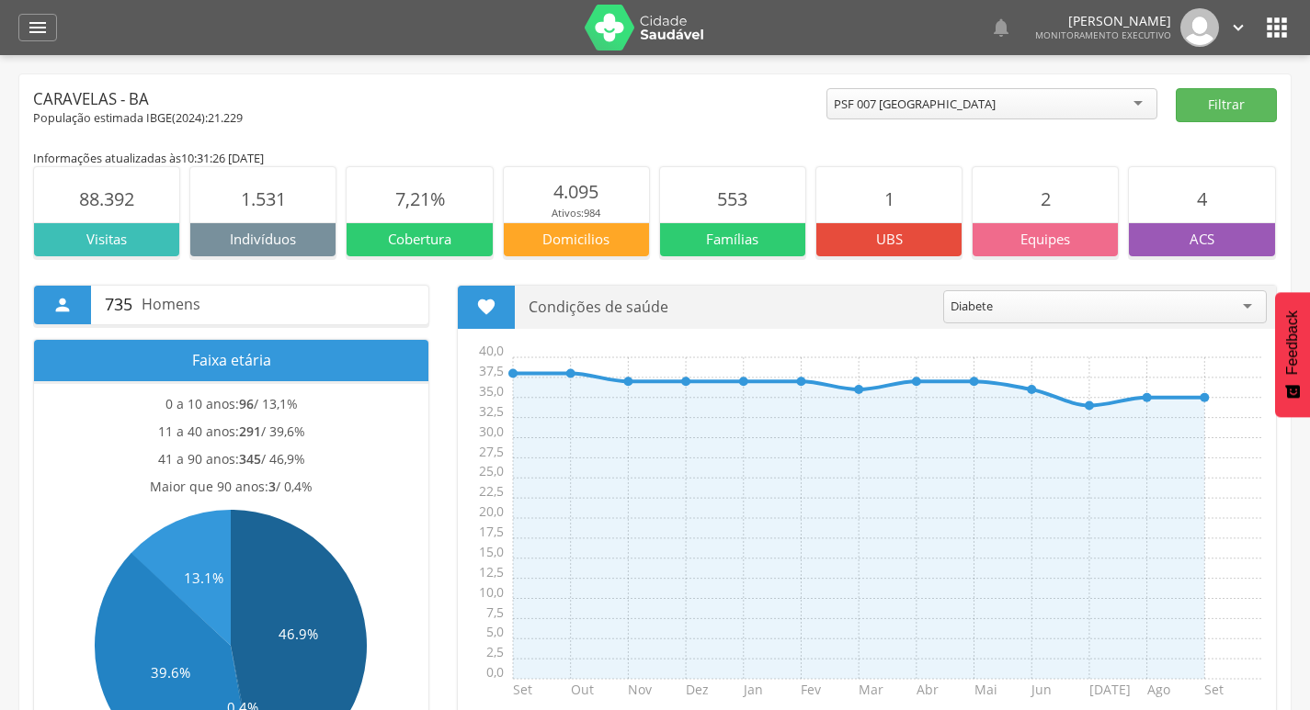
click at [685, 25] on img at bounding box center [643, 28] width 119 height 46
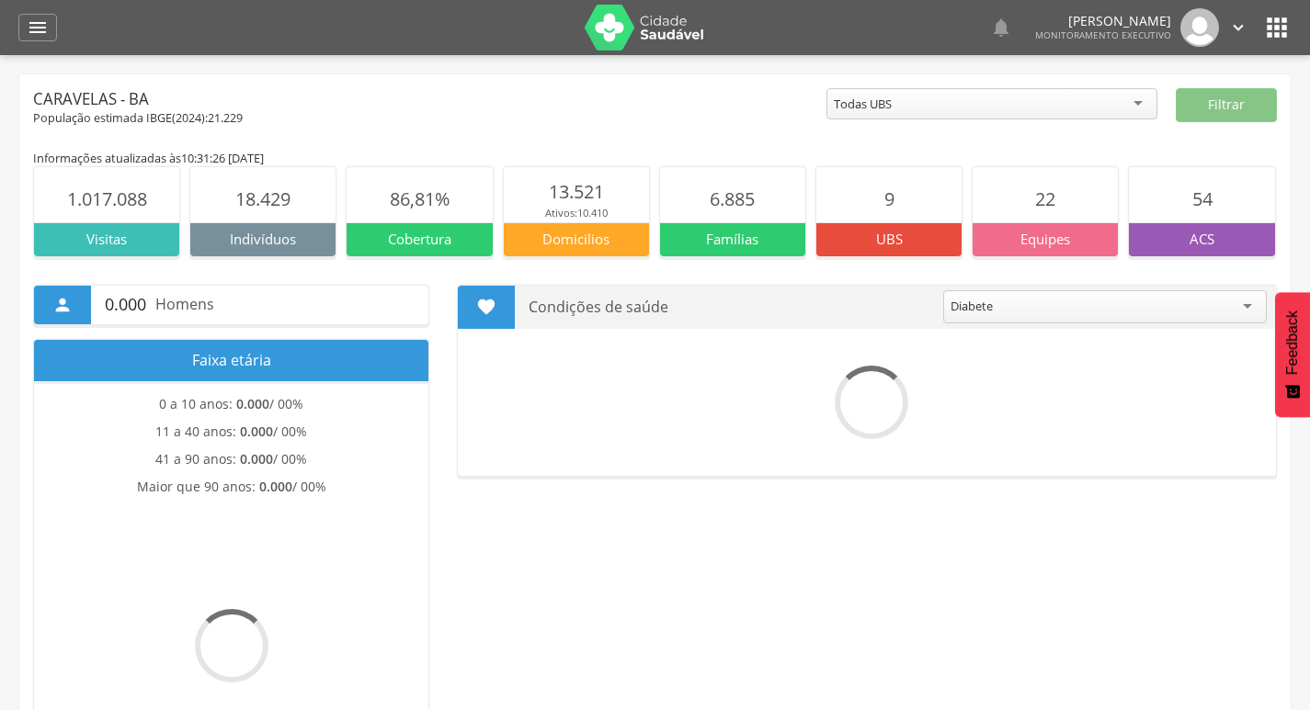
click at [1273, 23] on icon "" at bounding box center [1276, 27] width 29 height 29
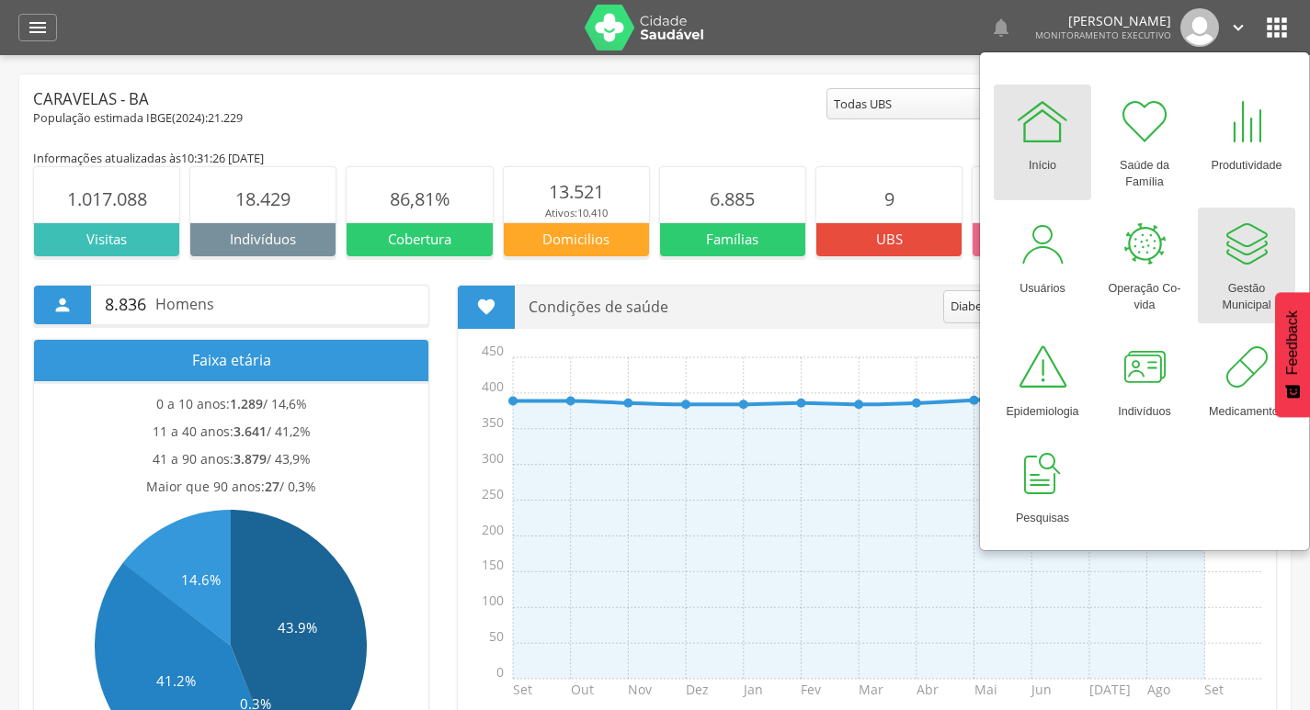
click at [1241, 289] on div "Gestão Municipal" at bounding box center [1246, 293] width 79 height 42
